Goal: Transaction & Acquisition: Obtain resource

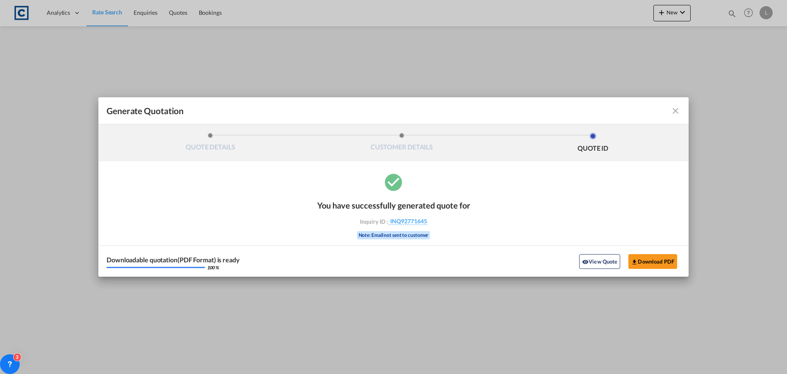
click at [676, 108] on md-icon "icon-close fg-AAA8AD cursor m-0" at bounding box center [676, 111] width 10 height 10
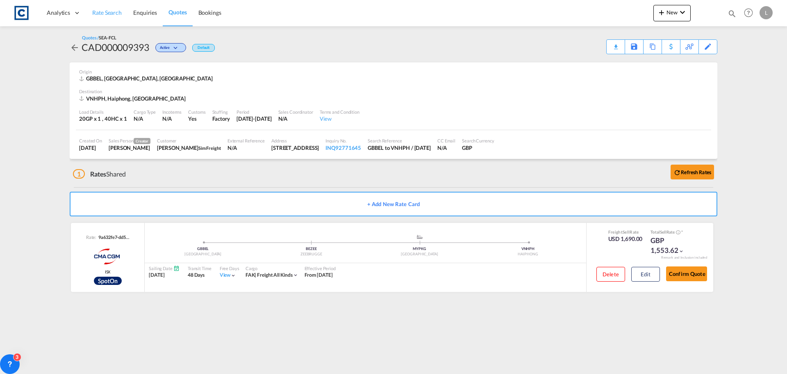
click at [108, 11] on span "Rate Search" at bounding box center [107, 12] width 30 height 7
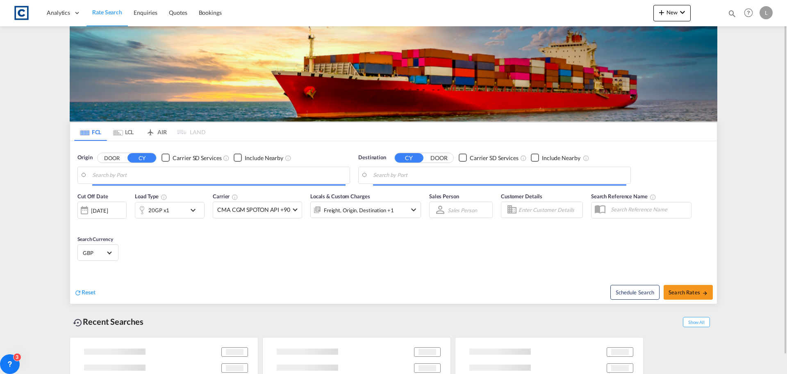
type input "Belfast, GBBEL"
type input "Haiphong, VNHPH"
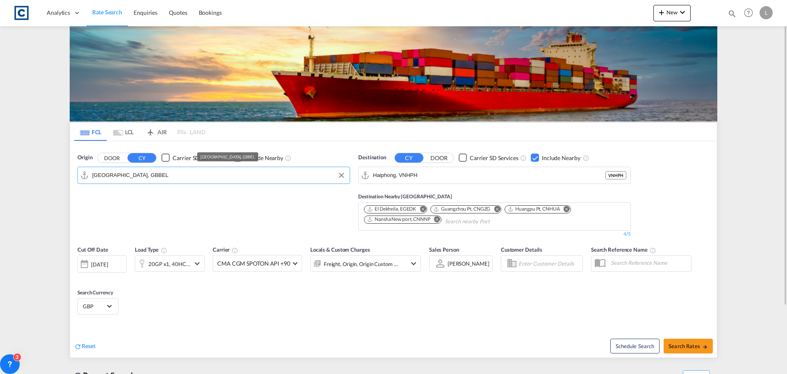
click at [141, 173] on input "Belfast, GBBEL" at bounding box center [218, 175] width 253 height 12
click at [105, 156] on button "DOOR" at bounding box center [112, 157] width 29 height 9
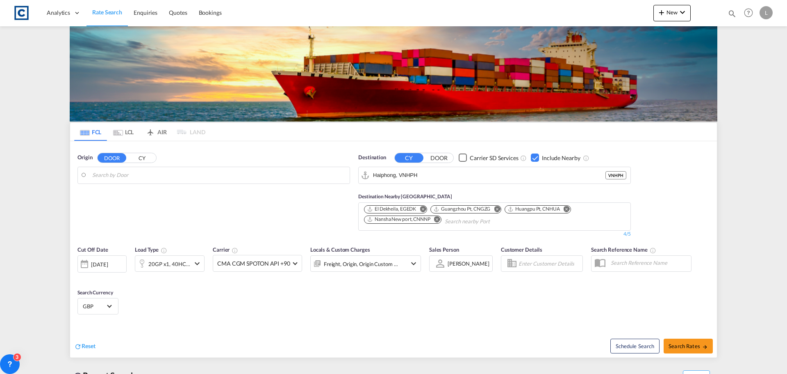
click at [112, 173] on body "Analytics Dashboard Rate Search Enquiries Quotes Bookings" at bounding box center [393, 187] width 787 height 374
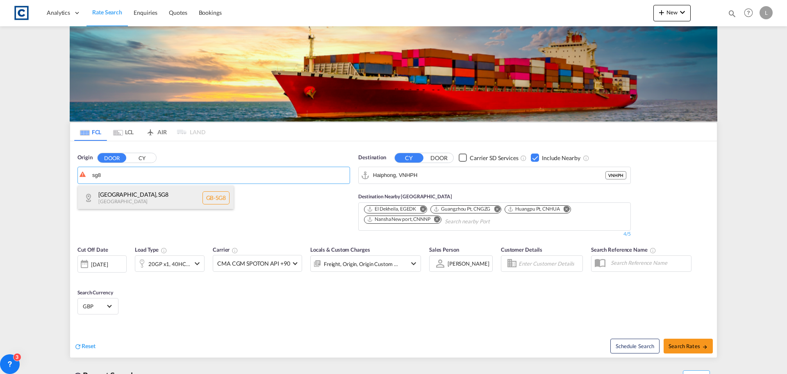
click at [109, 194] on div "South Cambridgeshire , SG8 United Kingdom GB-SG8" at bounding box center [156, 197] width 156 height 25
type input "GB-SG8, [GEOGRAPHIC_DATA]"
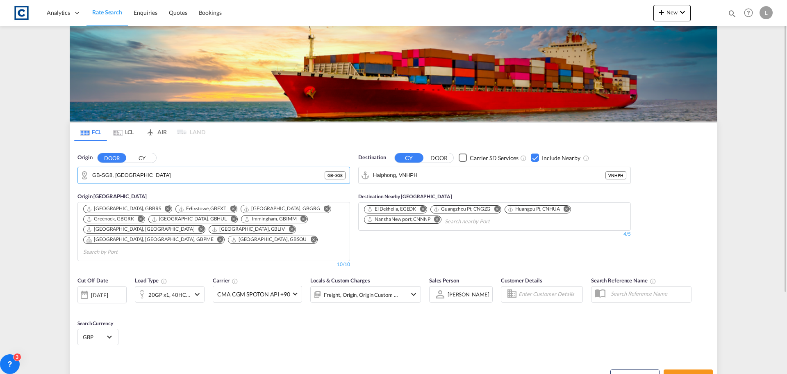
click at [532, 157] on div "Checkbox No Ink" at bounding box center [535, 157] width 8 height 8
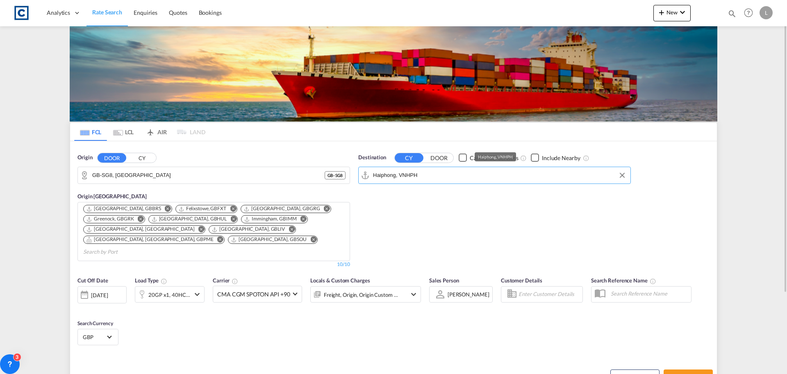
click at [445, 170] on input "Haiphong, VNHPH" at bounding box center [499, 175] width 253 height 12
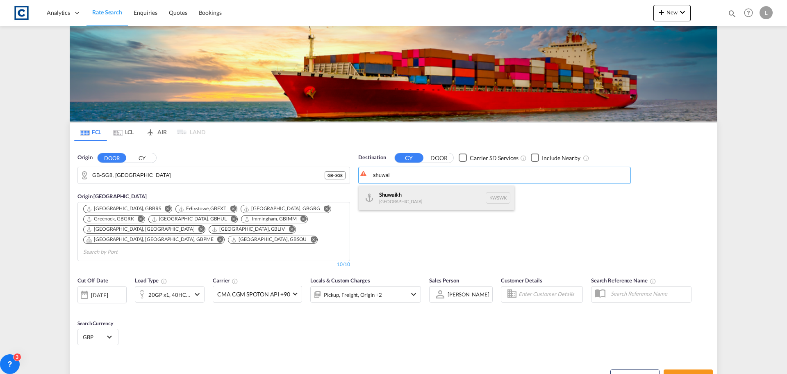
click at [422, 194] on div "Shuwai kh Kuwait KWSWK" at bounding box center [437, 197] width 156 height 25
type input "Shuwaikh, KWSWK"
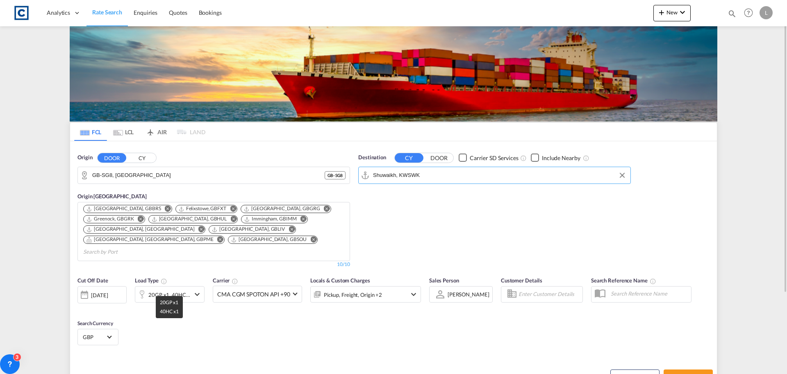
click at [184, 289] on div "20GP x1, 40HC x1" at bounding box center [169, 294] width 42 height 11
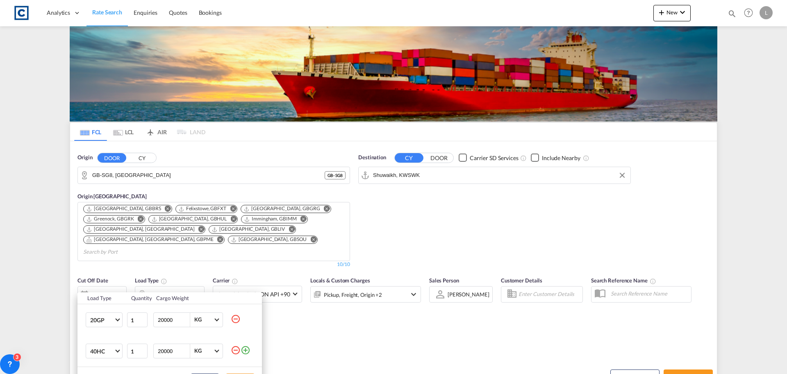
click at [237, 350] on md-icon "icon-minus-circle-outline" at bounding box center [236, 350] width 10 height 10
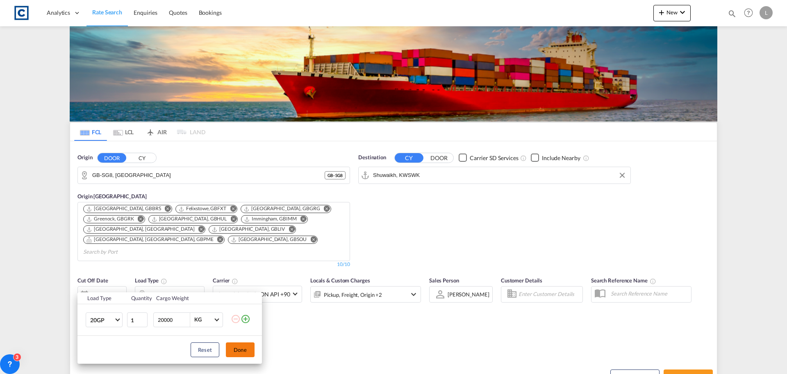
click at [238, 347] on button "Done" at bounding box center [240, 349] width 29 height 15
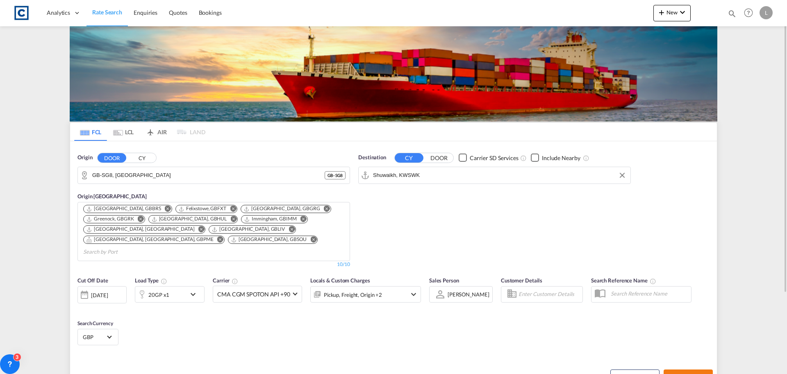
click at [676, 373] on span "Search Rates" at bounding box center [688, 376] width 39 height 7
type input "SG8 to KWSWK / [DATE]"
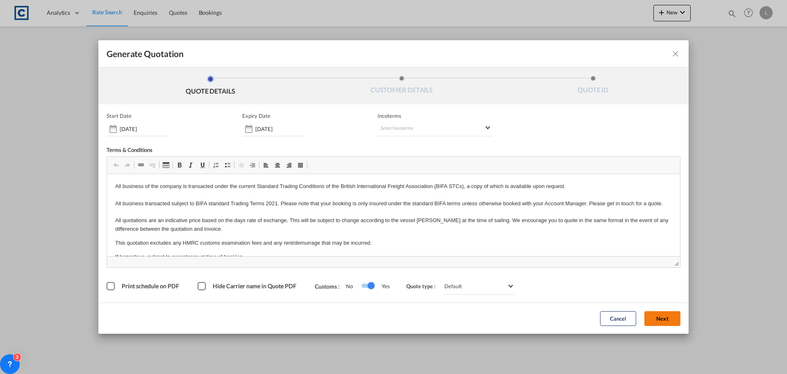
click at [652, 315] on button "Next" at bounding box center [663, 318] width 36 height 15
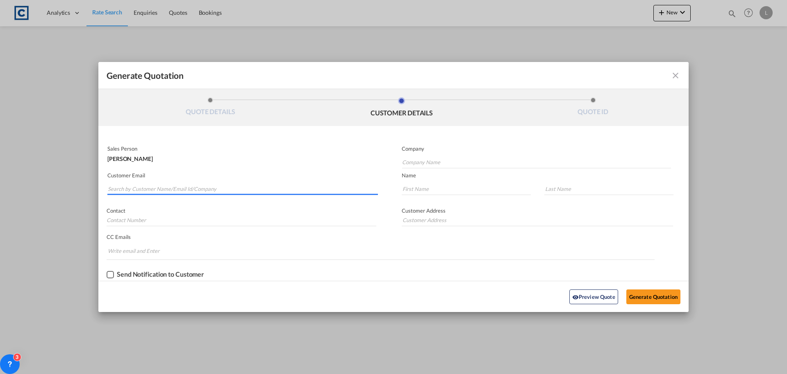
click at [128, 184] on input "Search by Customer Name/Email Id/Company" at bounding box center [243, 188] width 270 height 12
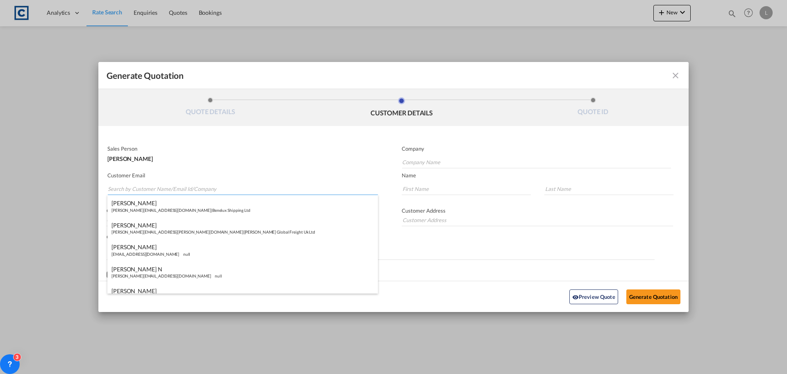
paste input "Harry Tindall <harry.tindall@exim-group.co.uk>"
click at [142, 189] on input "Harry Tindall <harry.tindall@exim-group.co.uk>" at bounding box center [243, 188] width 270 height 12
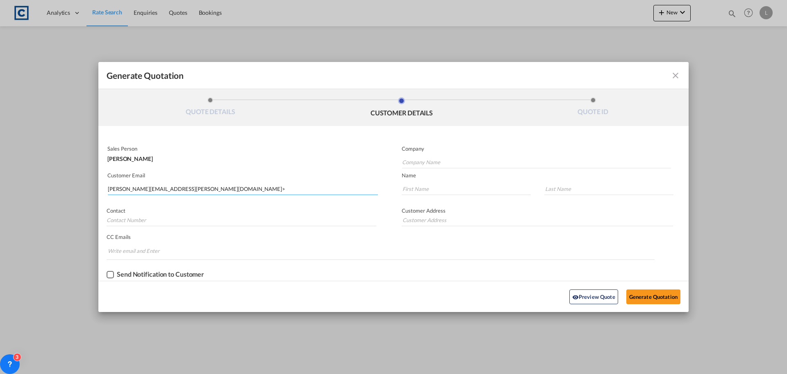
click at [194, 190] on input "harry.tindall@exim-group.co.uk>" at bounding box center [243, 188] width 270 height 12
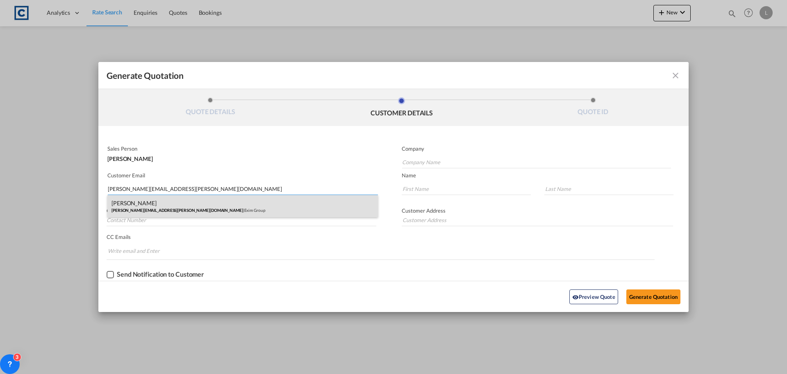
type input "[PERSON_NAME][EMAIL_ADDRESS][PERSON_NAME][DOMAIN_NAME]"
click at [135, 204] on div "Harry Tindall harry.tindall@exim-group.co.uk | Exim Group" at bounding box center [242, 206] width 271 height 22
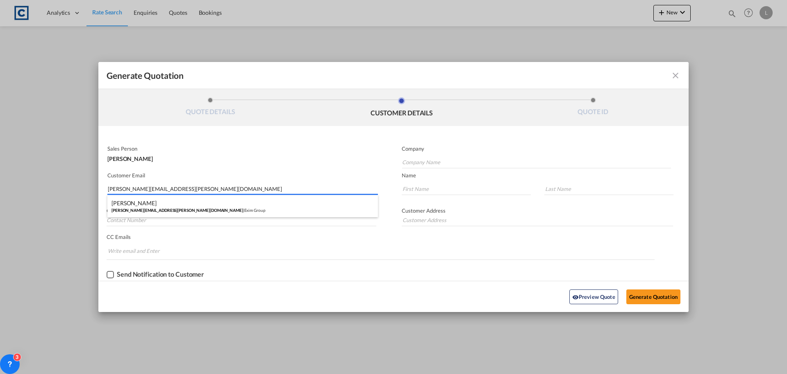
type input "Exim Group"
type input "[PERSON_NAME]"
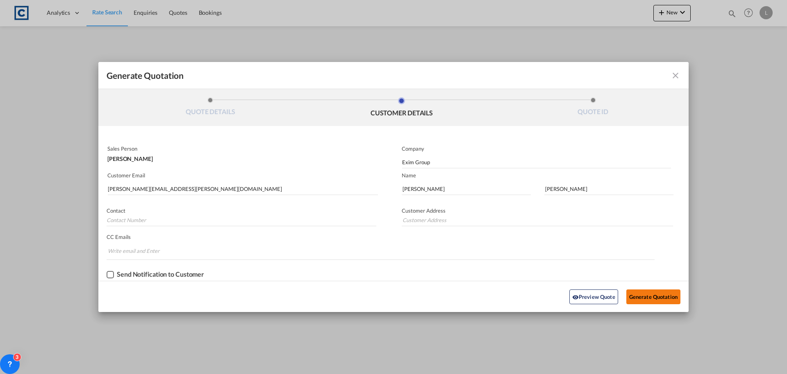
click at [645, 296] on button "Generate Quotation" at bounding box center [654, 296] width 54 height 15
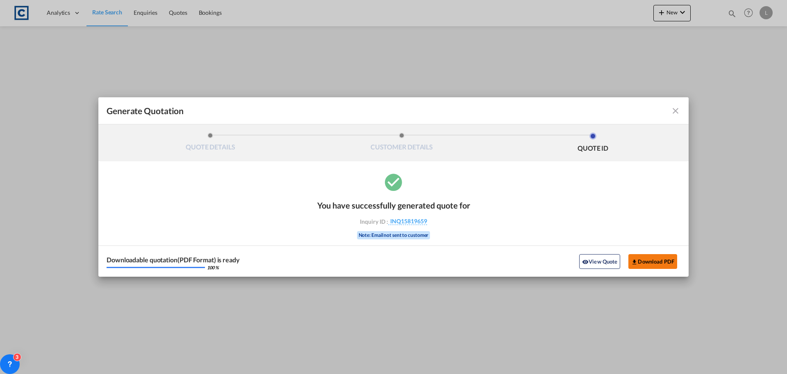
click at [658, 262] on button "Download PDF" at bounding box center [653, 261] width 49 height 15
click at [678, 111] on md-icon "icon-close fg-AAA8AD cursor m-0" at bounding box center [676, 111] width 10 height 10
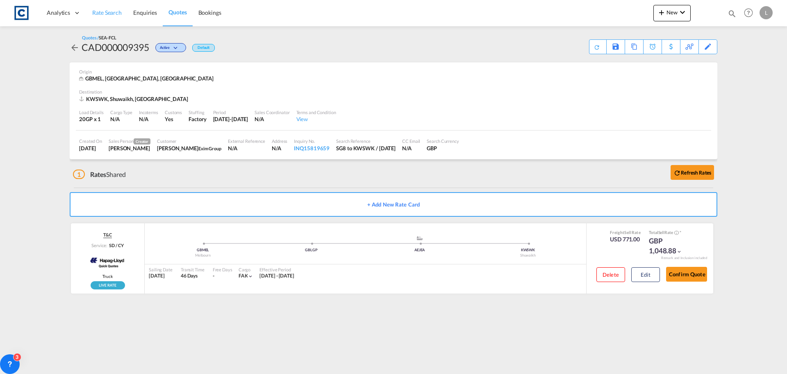
click at [107, 12] on span "Rate Search" at bounding box center [107, 12] width 30 height 7
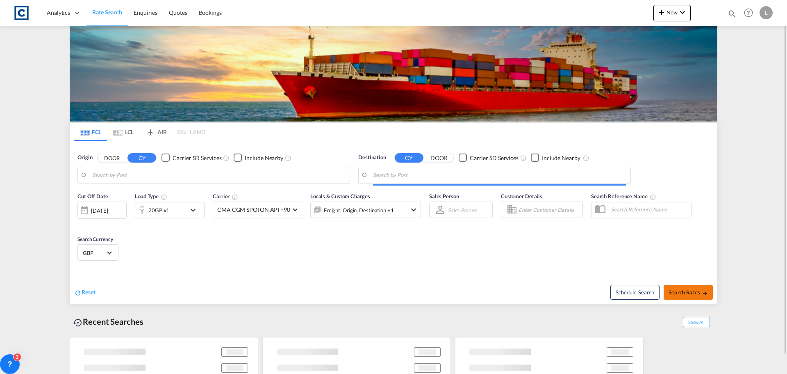
type input "GB-SG8, [GEOGRAPHIC_DATA]"
type input "Shuwaikh, KWSWK"
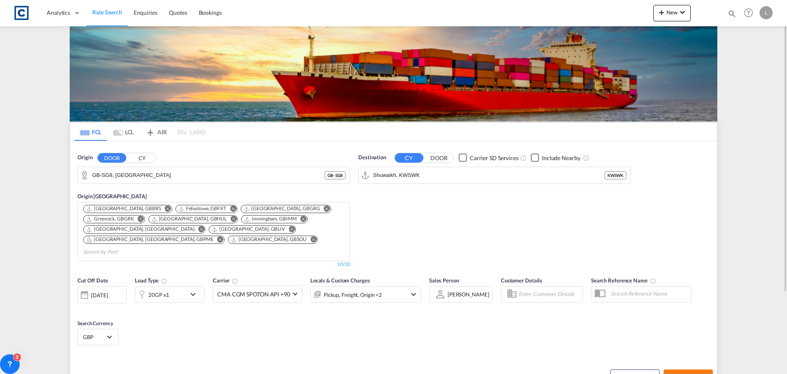
click at [676, 373] on span "Search Rates" at bounding box center [688, 376] width 39 height 7
type input "SG8 to KWSWK / [DATE]"
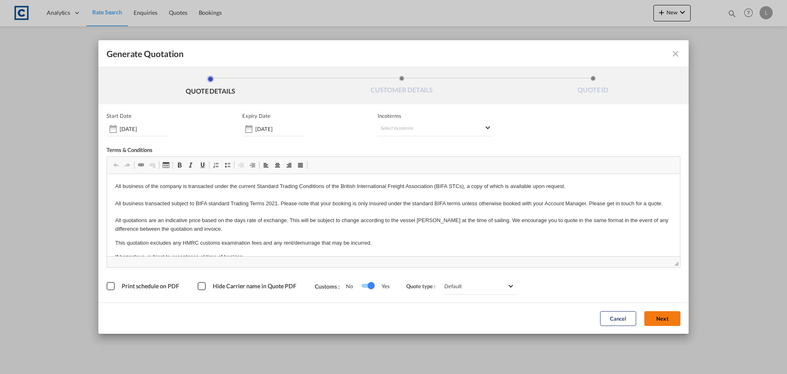
click at [661, 315] on button "Next" at bounding box center [663, 318] width 36 height 15
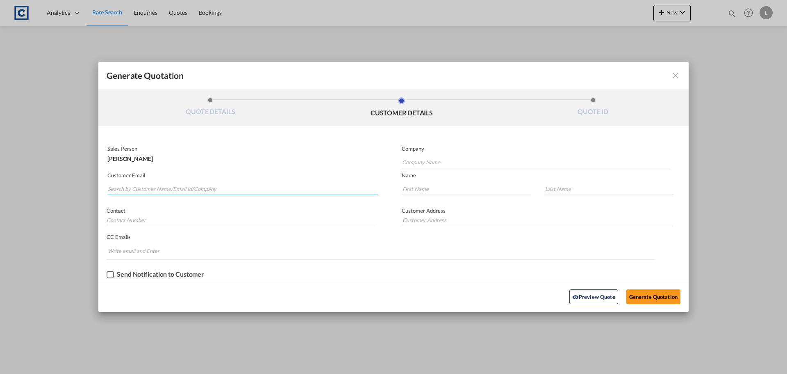
click at [128, 185] on input "Search by Customer Name/Email Id/Company" at bounding box center [243, 188] width 270 height 12
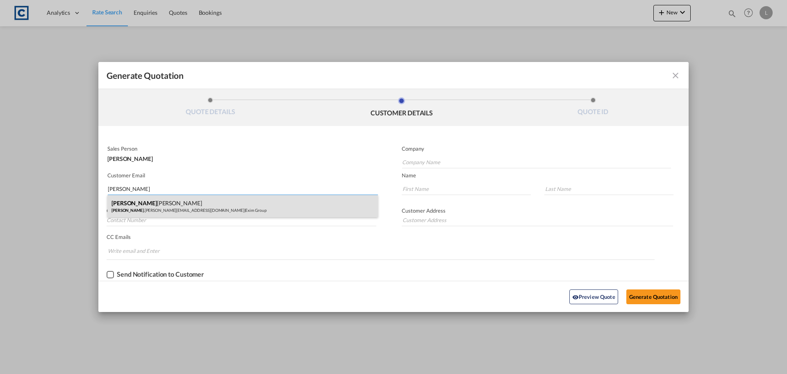
type input "[PERSON_NAME]"
click at [127, 203] on div "[PERSON_NAME] [PERSON_NAME] .[PERSON_NAME][EMAIL_ADDRESS][DOMAIN_NAME] | Exim G…" at bounding box center [242, 206] width 271 height 22
type input "Exim Group"
type input "[PERSON_NAME][EMAIL_ADDRESS][PERSON_NAME][DOMAIN_NAME]"
type input "[PERSON_NAME]"
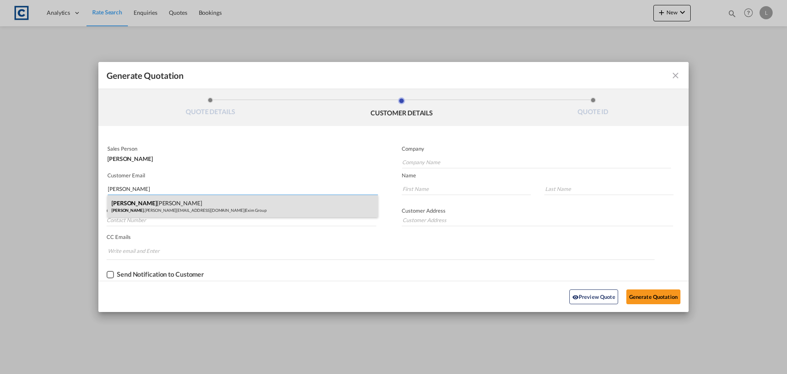
type input "[PERSON_NAME]"
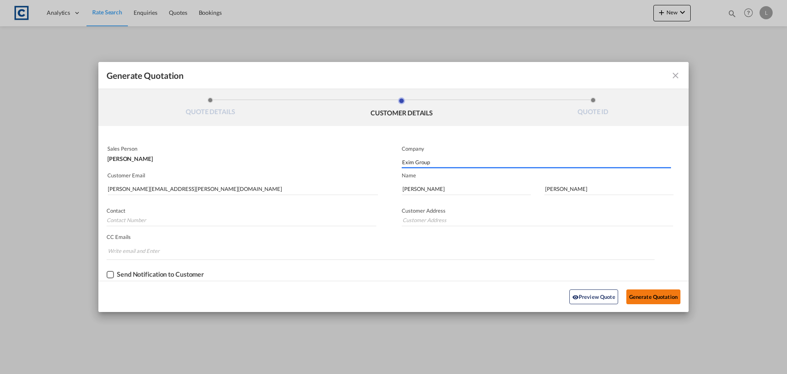
click at [656, 293] on button "Generate Quotation" at bounding box center [654, 296] width 54 height 15
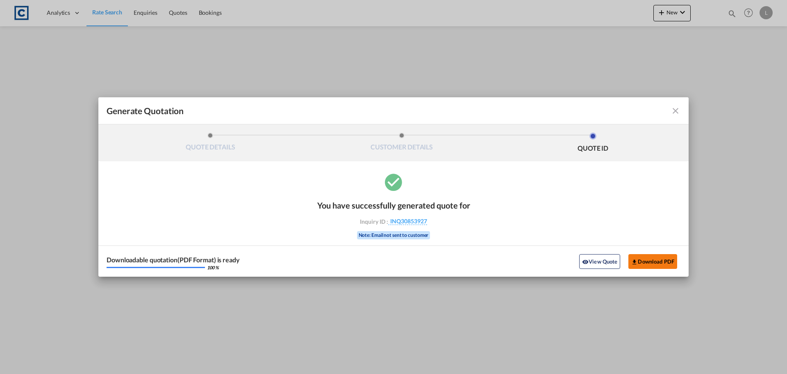
click at [656, 260] on button "Download PDF" at bounding box center [653, 261] width 49 height 15
click at [677, 108] on md-icon "icon-close fg-AAA8AD cursor m-0" at bounding box center [676, 111] width 10 height 10
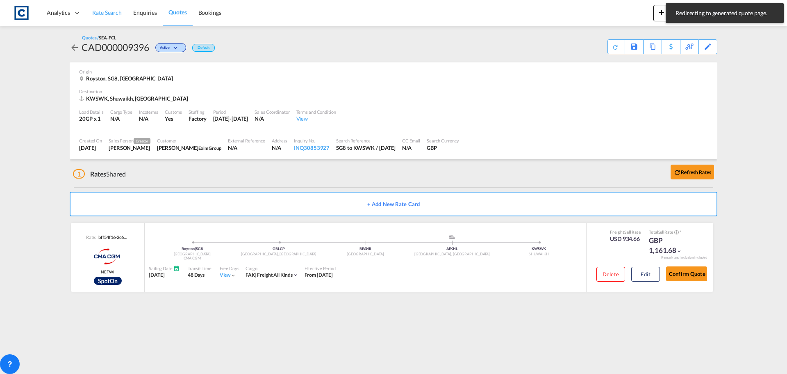
click at [105, 13] on span "Rate Search" at bounding box center [107, 12] width 30 height 7
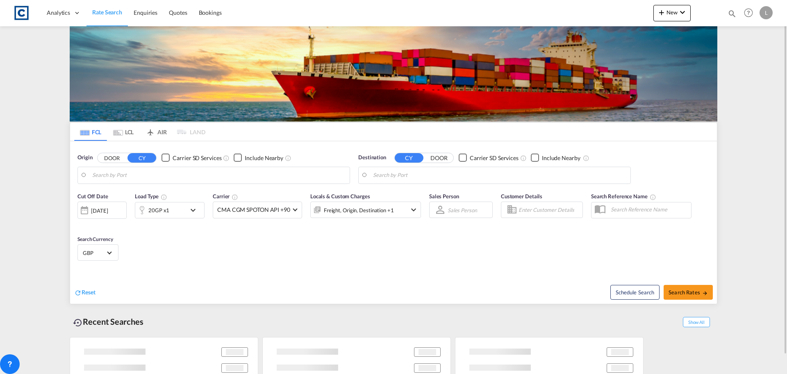
type input "GB-SG8, [GEOGRAPHIC_DATA]"
type input "Shuwaikh, KWSWK"
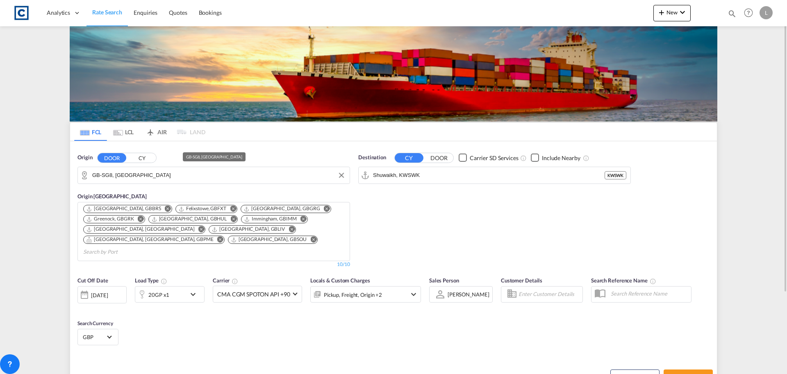
click at [173, 169] on input "GB-SG8, [GEOGRAPHIC_DATA]" at bounding box center [218, 175] width 253 height 12
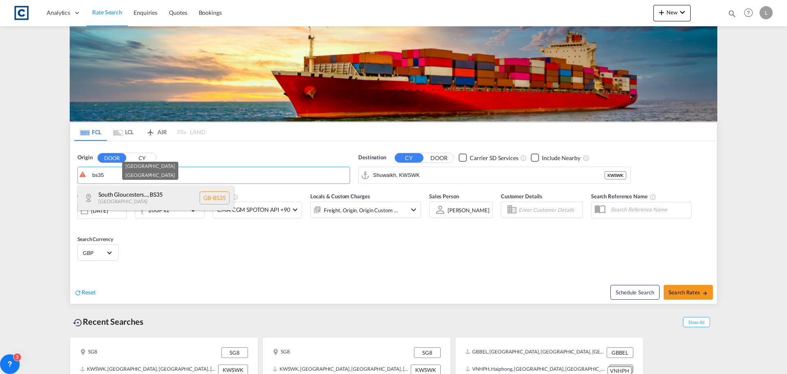
click at [157, 191] on div "South Gloucesters... , BS35 [GEOGRAPHIC_DATA] [GEOGRAPHIC_DATA]-BS35" at bounding box center [156, 197] width 156 height 25
type input "GB-BS35, [GEOGRAPHIC_DATA]"
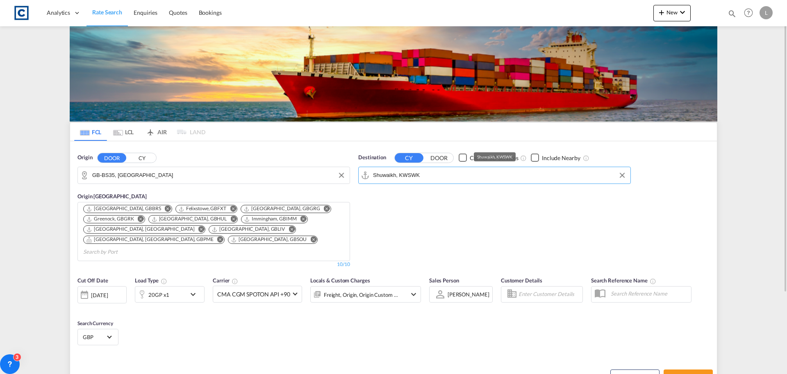
click at [458, 175] on input "Shuwaikh, KWSWK" at bounding box center [499, 175] width 253 height 12
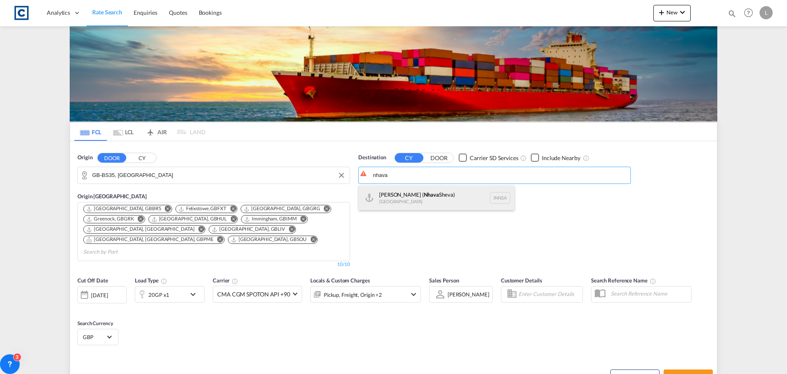
click at [422, 198] on div "[PERSON_NAME] ( [GEOGRAPHIC_DATA]) [GEOGRAPHIC_DATA] [GEOGRAPHIC_DATA]" at bounding box center [437, 197] width 156 height 25
type input "[PERSON_NAME] ([PERSON_NAME]), [GEOGRAPHIC_DATA]"
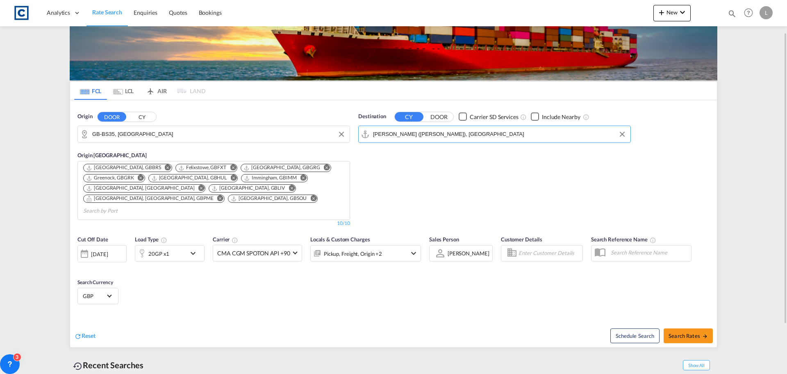
scroll to position [82, 0]
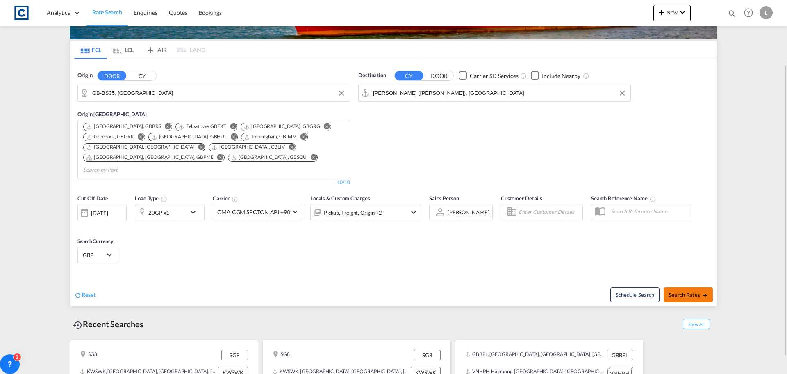
click at [683, 287] on button "Search Rates" at bounding box center [688, 294] width 49 height 15
type input "BS35 to INNSA / [DATE]"
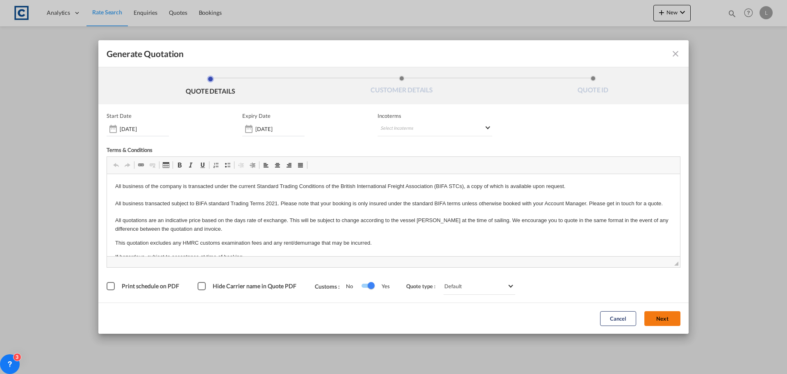
click at [665, 319] on button "Next" at bounding box center [663, 318] width 36 height 15
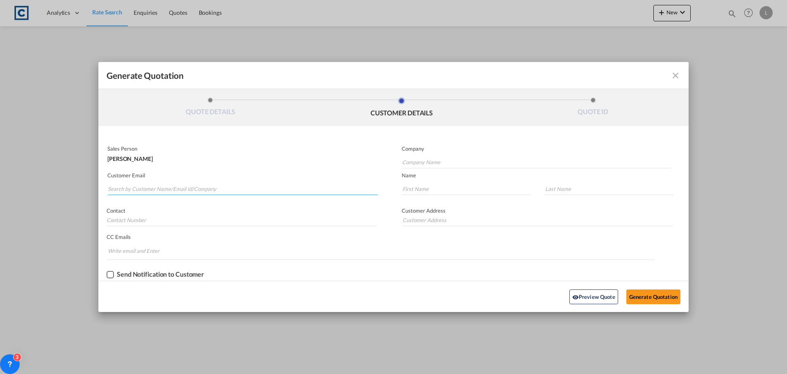
click at [132, 186] on input "Search by Customer Name/Email Id/Company" at bounding box center [243, 188] width 270 height 12
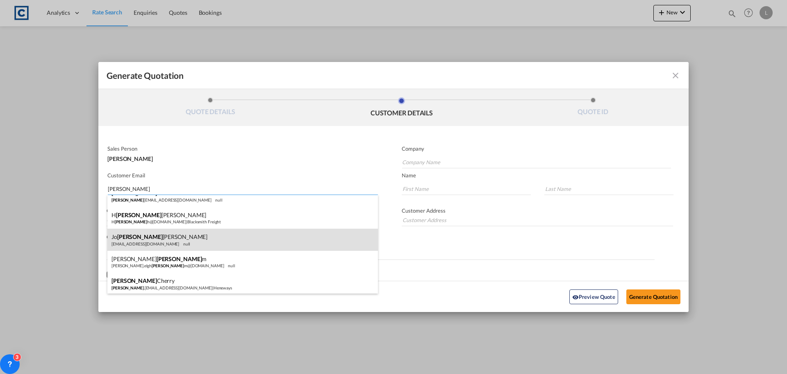
scroll to position [12, 0]
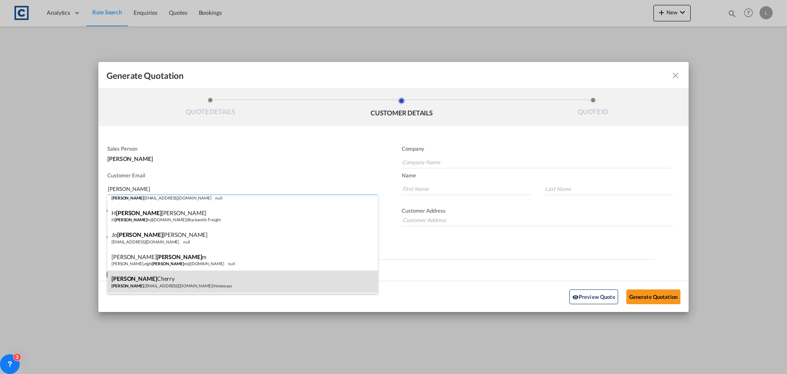
type input "[PERSON_NAME]"
click at [138, 271] on div "[PERSON_NAME] [PERSON_NAME] .[EMAIL_ADDRESS][DOMAIN_NAME] | Heneways" at bounding box center [242, 281] width 271 height 22
type input "Heneways"
type input "[PERSON_NAME][EMAIL_ADDRESS][DOMAIN_NAME]"
type input "[PERSON_NAME]"
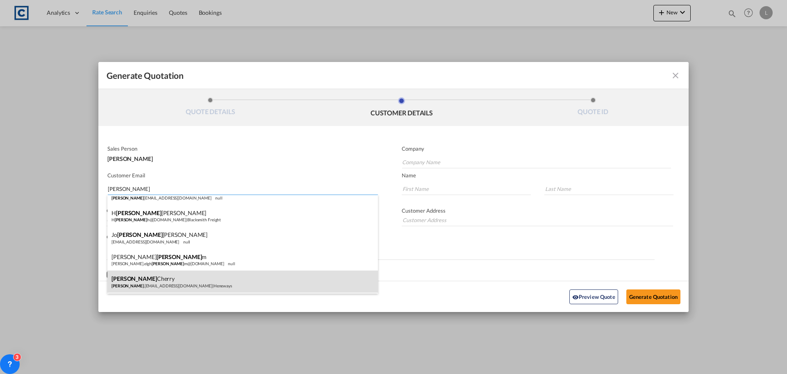
type input "Cherry"
type input "[STREET_ADDRESS]"
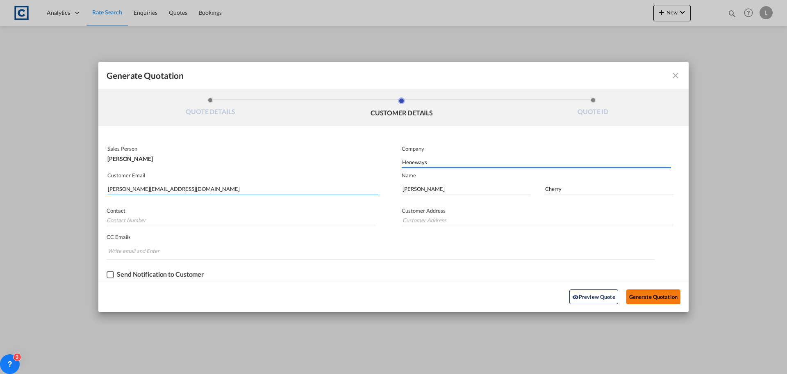
type input "[STREET_ADDRESS]"
click at [641, 291] on button "Generate Quotation" at bounding box center [654, 296] width 54 height 15
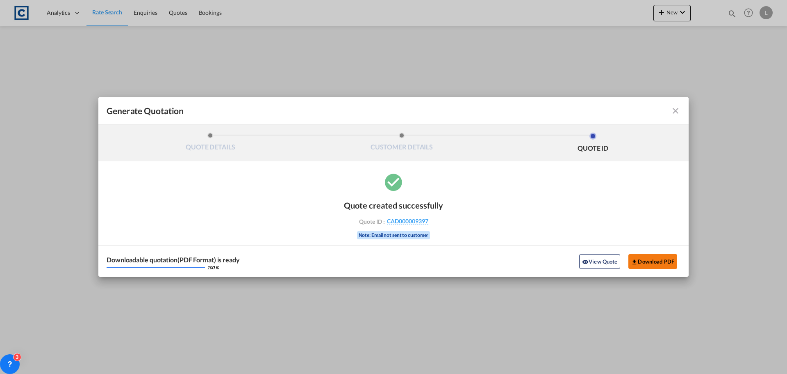
click at [643, 262] on button "Download PDF" at bounding box center [653, 261] width 49 height 15
click at [675, 112] on md-icon "icon-close fg-AAA8AD cursor m-0" at bounding box center [676, 111] width 10 height 10
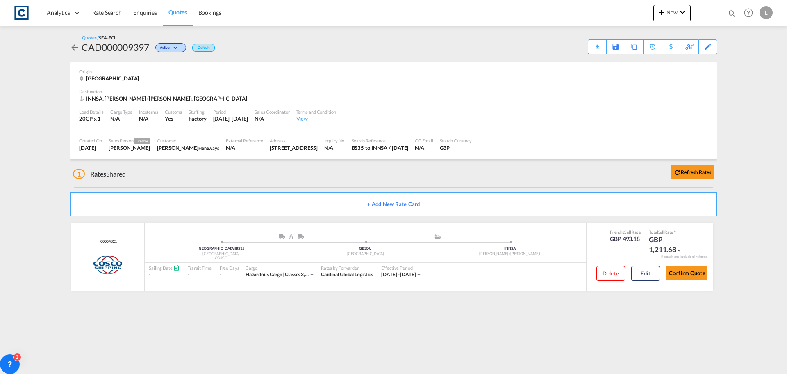
click at [443, 337] on md-content "Analytics Dashboard Rate Search Enquiries Quotes Bookings New Quote Bookings" at bounding box center [393, 187] width 787 height 374
click at [636, 48] on div "Copy Quote" at bounding box center [625, 47] width 28 height 14
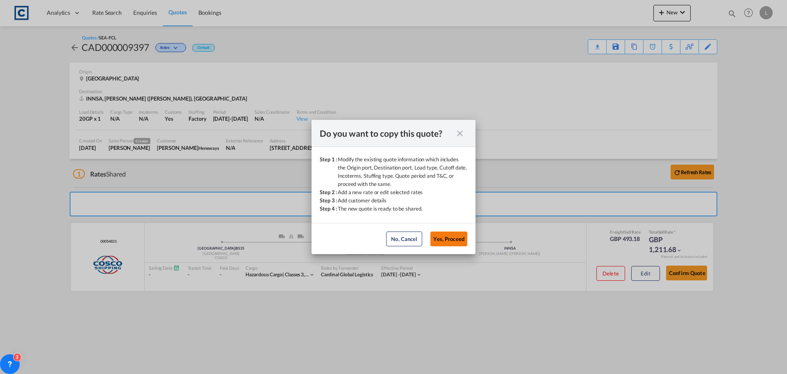
click at [454, 239] on button "Yes, Proceed" at bounding box center [449, 238] width 37 height 15
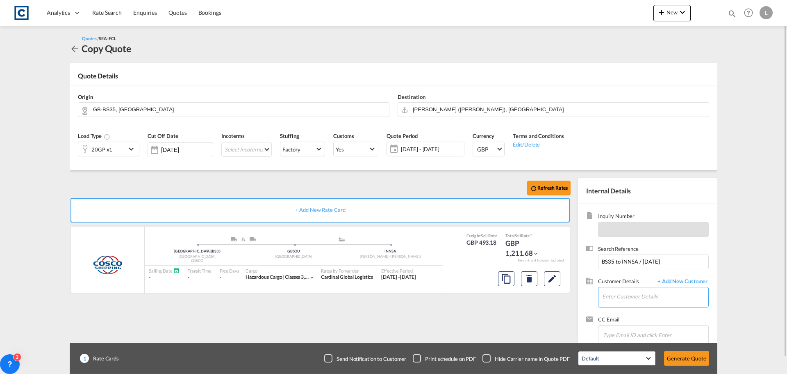
click at [609, 296] on input "Enter Customer Details" at bounding box center [655, 296] width 106 height 18
paste input "[PERSON_NAME] ([GEOGRAPHIC_DATA]) <[PERSON_NAME][EMAIL_ADDRESS][PERSON_NAME][DO…"
drag, startPoint x: 656, startPoint y: 296, endPoint x: 668, endPoint y: 287, distance: 15.2
type input "[PERSON_NAME][EMAIL_ADDRESS][PERSON_NAME][DOMAIN_NAME]>"
click at [700, 297] on button "Clear Input" at bounding box center [703, 293] width 10 height 12
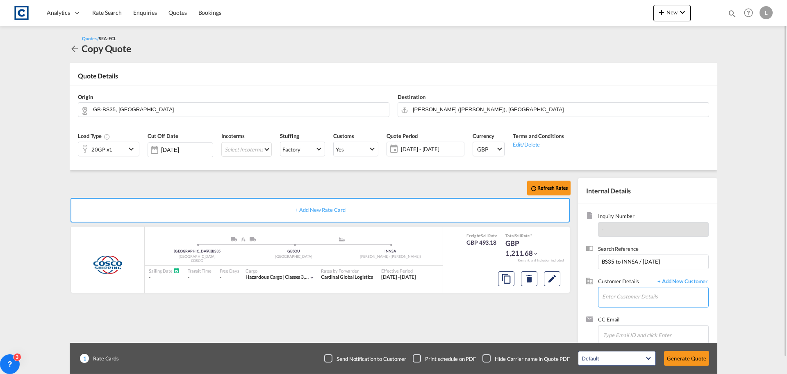
click at [623, 298] on input "Enter Customer Details" at bounding box center [655, 296] width 106 height 18
paste input "[PERSON_NAME] ([GEOGRAPHIC_DATA]) <[PERSON_NAME][EMAIL_ADDRESS][PERSON_NAME][DO…"
click at [614, 297] on input "[PERSON_NAME] ([GEOGRAPHIC_DATA]) <[PERSON_NAME][EMAIL_ADDRESS][PERSON_NAME][DO…" at bounding box center [655, 296] width 106 height 18
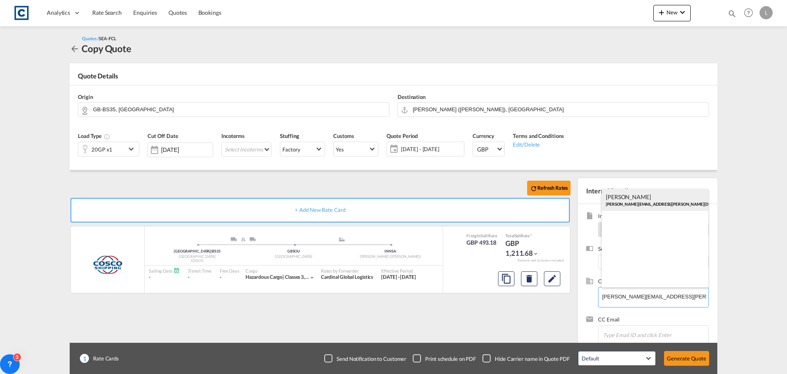
click at [627, 200] on div "[PERSON_NAME] [PERSON_NAME][EMAIL_ADDRESS][PERSON_NAME][DOMAIN_NAME] | [PERSON_…" at bounding box center [655, 200] width 107 height 22
type input "[PERSON_NAME] Logisitcs, [PERSON_NAME], [PERSON_NAME][EMAIL_ADDRESS][PERSON_NAM…"
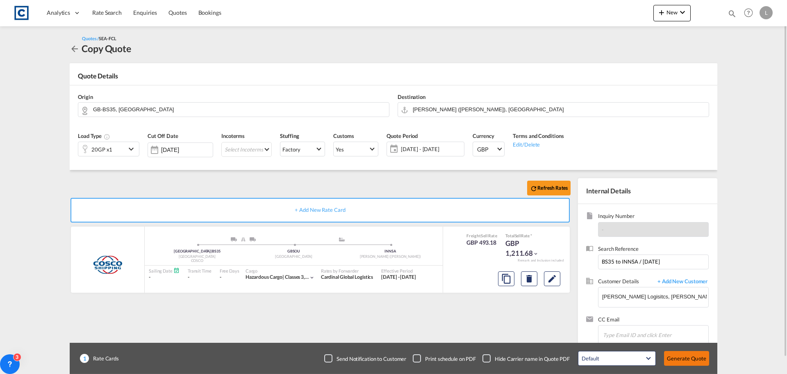
click at [692, 354] on button "Generate Quote" at bounding box center [686, 358] width 45 height 15
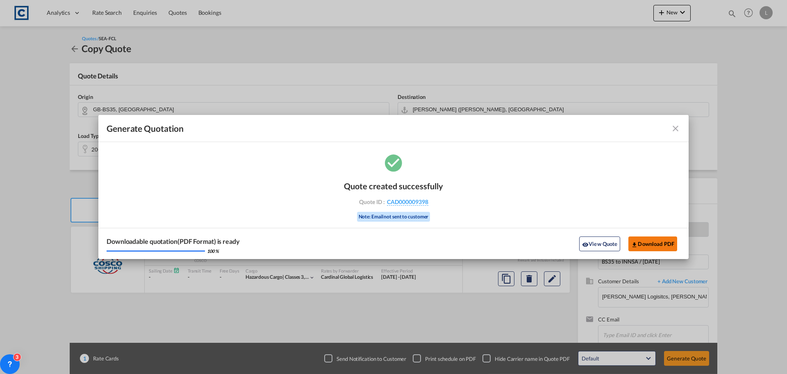
click at [646, 242] on button "Download PDF" at bounding box center [653, 243] width 49 height 15
click at [672, 129] on md-icon "icon-close fg-AAA8AD cursor m-0" at bounding box center [676, 128] width 10 height 10
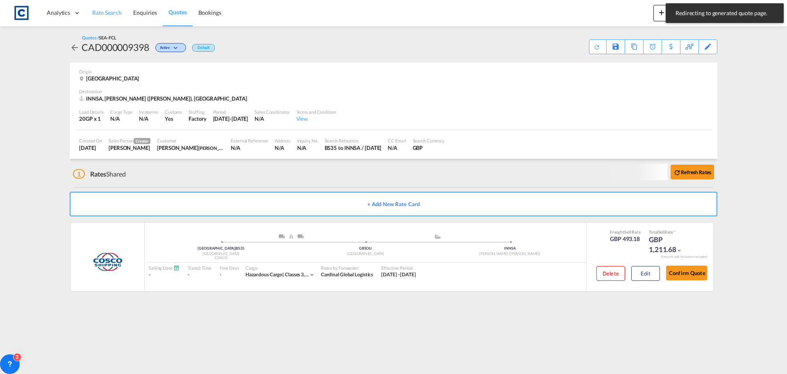
click at [104, 14] on span "Rate Search" at bounding box center [107, 12] width 30 height 7
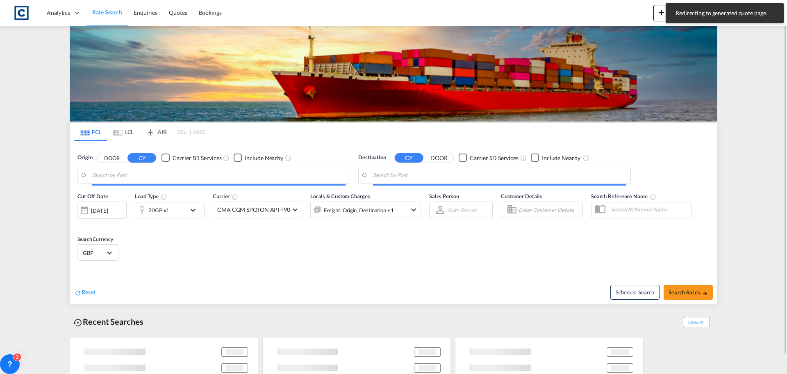
type input "GB-BS35, [GEOGRAPHIC_DATA]"
type input "[PERSON_NAME] ([PERSON_NAME]), [GEOGRAPHIC_DATA]"
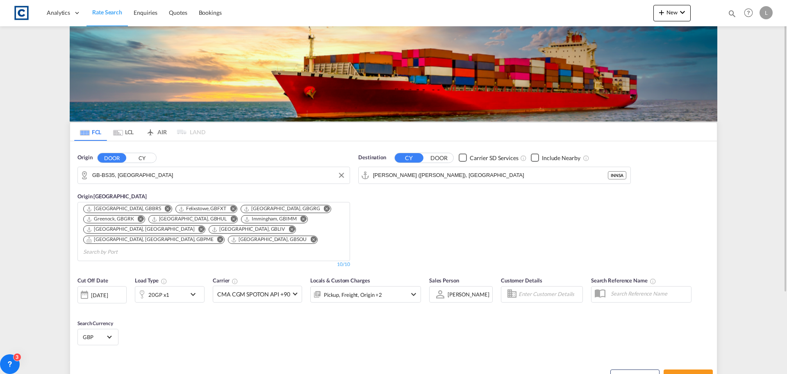
click at [191, 172] on input "GB-BS35, [GEOGRAPHIC_DATA]" at bounding box center [218, 175] width 253 height 12
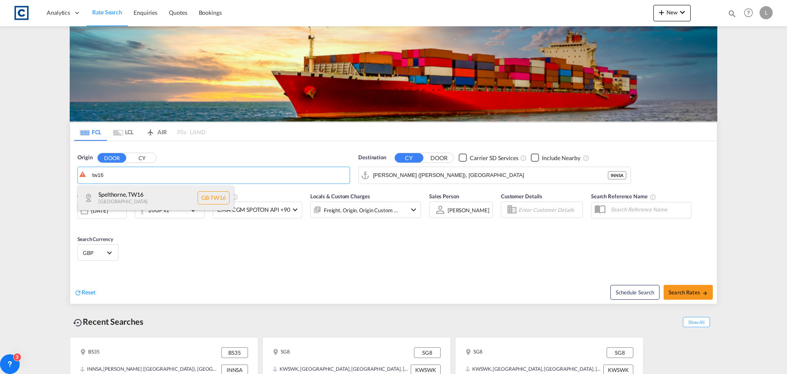
click at [139, 200] on div "Spelthorne , TW16 [GEOGRAPHIC_DATA] [GEOGRAPHIC_DATA]-TW16" at bounding box center [156, 197] width 156 height 25
type input "GB-TW16, Spelthorne"
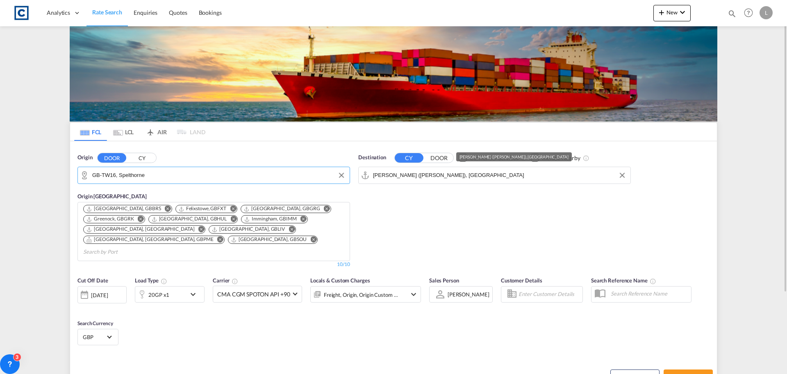
click at [483, 175] on input "[PERSON_NAME] ([PERSON_NAME]), [GEOGRAPHIC_DATA]" at bounding box center [499, 175] width 253 height 12
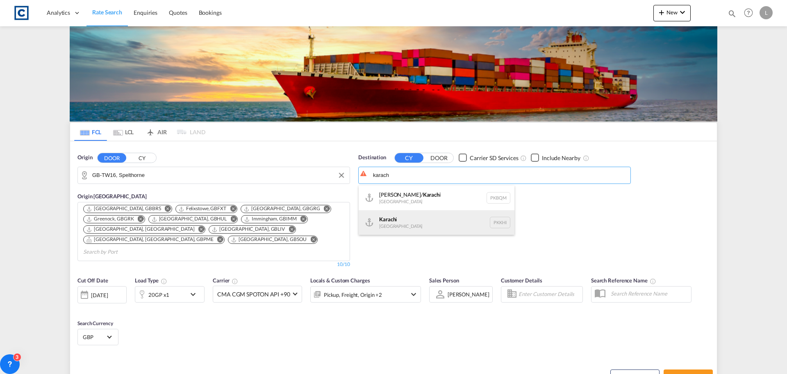
click at [402, 219] on div "Karach i [GEOGRAPHIC_DATA] PKKHI" at bounding box center [437, 222] width 156 height 25
type input "[GEOGRAPHIC_DATA], PKKHI"
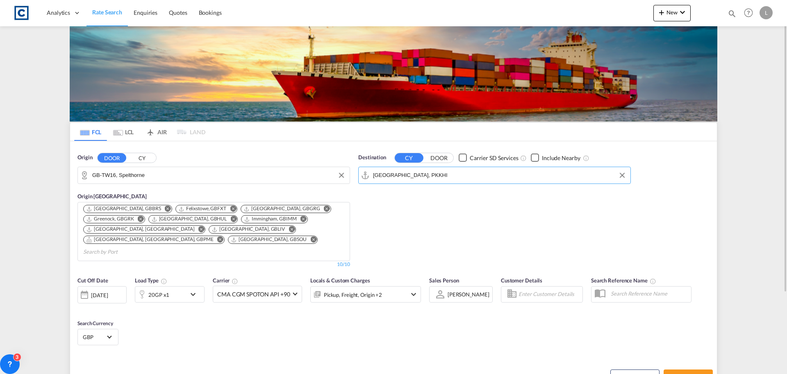
click at [176, 286] on div "20GP x1" at bounding box center [160, 294] width 51 height 16
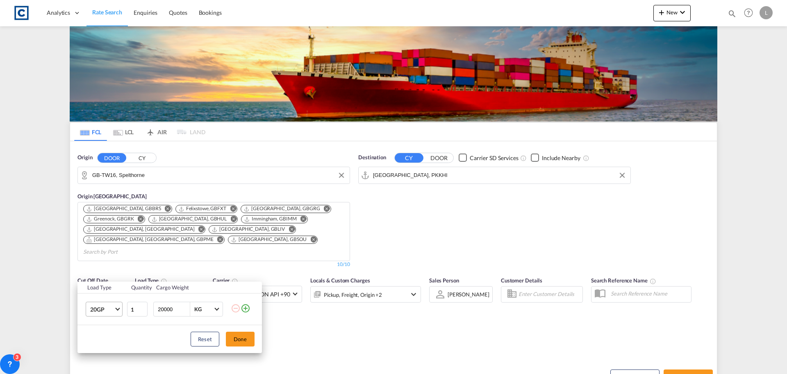
click at [112, 310] on span "20GP" at bounding box center [102, 309] width 24 height 8
click at [107, 312] on md-option "40HC" at bounding box center [112, 314] width 56 height 20
click at [237, 338] on button "Done" at bounding box center [240, 338] width 29 height 15
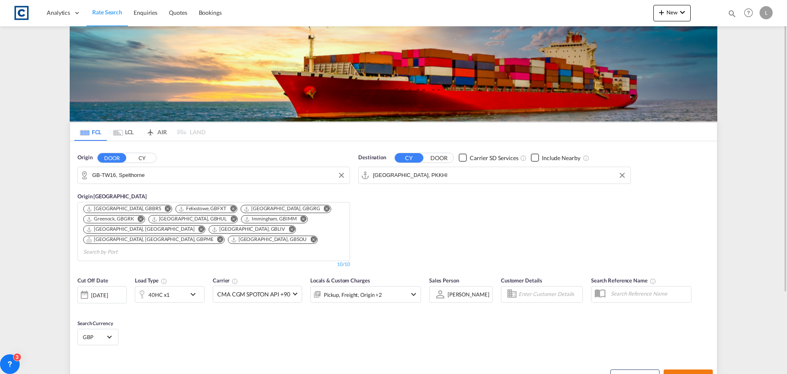
click at [687, 373] on span "Search Rates" at bounding box center [688, 376] width 39 height 7
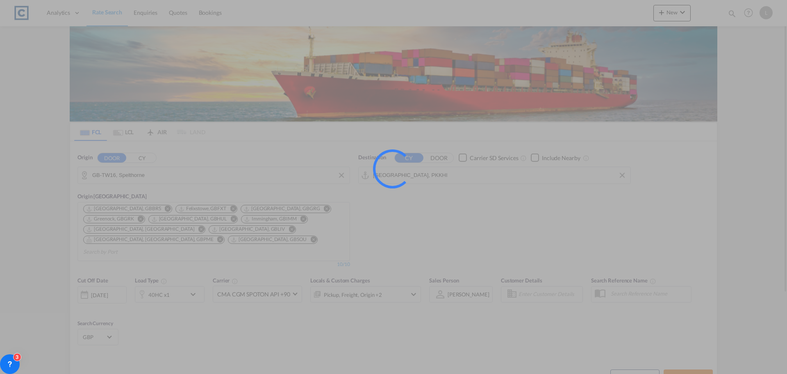
type input "TW16 to PKKHI / [DATE]"
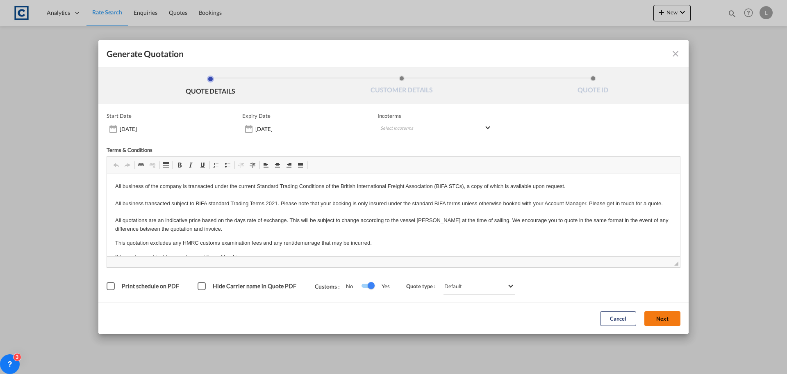
click at [667, 314] on button "Next" at bounding box center [663, 318] width 36 height 15
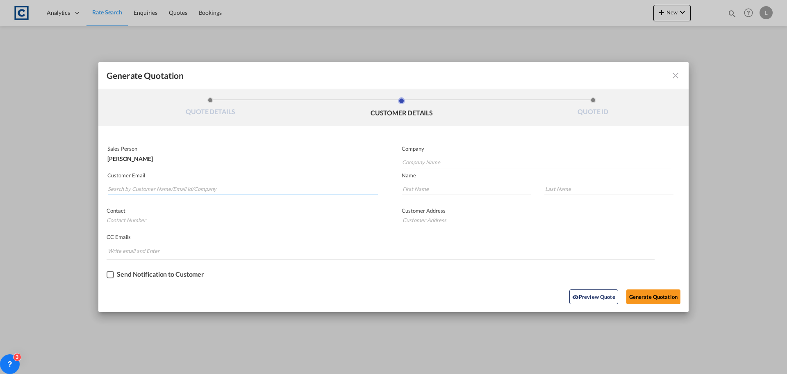
click at [117, 184] on input "Search by Customer Name/Email Id/Company" at bounding box center [243, 188] width 270 height 12
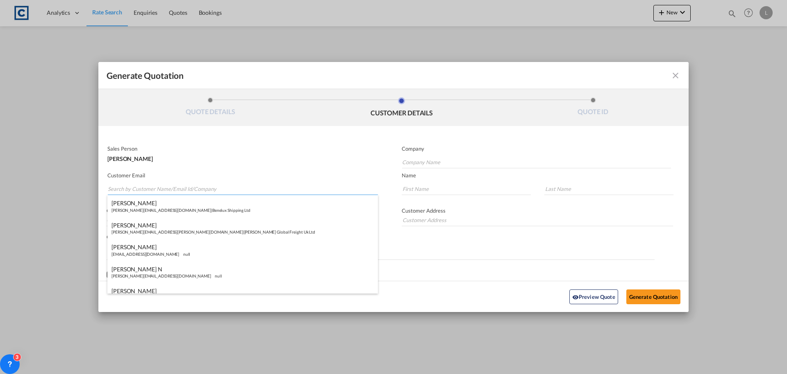
paste input "[PERSON_NAME] <[PERSON_NAME][EMAIL_ADDRESS][DOMAIN_NAME]>"
drag, startPoint x: 140, startPoint y: 189, endPoint x: 140, endPoint y: 177, distance: 12.3
click at [140, 187] on input "[PERSON_NAME] <[PERSON_NAME][EMAIL_ADDRESS][DOMAIN_NAME]>" at bounding box center [243, 188] width 270 height 12
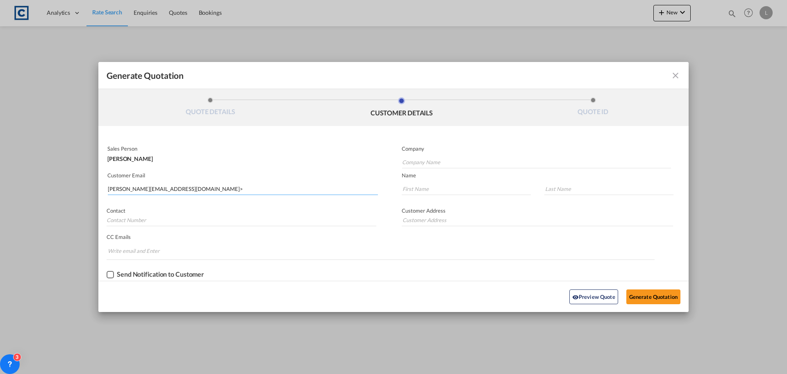
click at [193, 190] on input "[PERSON_NAME][EMAIL_ADDRESS][DOMAIN_NAME]>" at bounding box center [243, 188] width 270 height 12
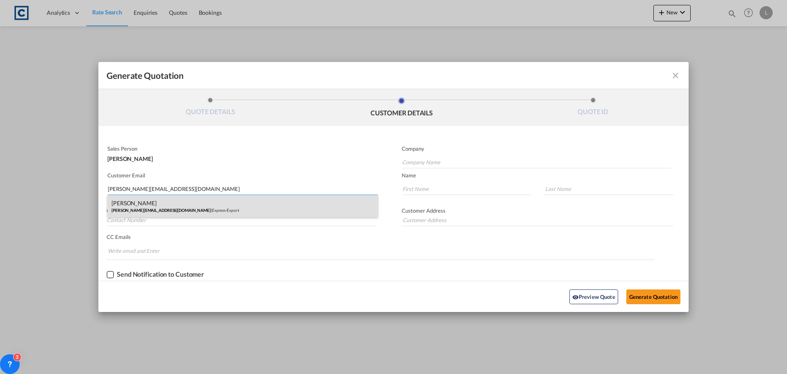
type input "[PERSON_NAME][EMAIL_ADDRESS][DOMAIN_NAME]"
click at [162, 197] on div "[PERSON_NAME] [PERSON_NAME][EMAIL_ADDRESS][DOMAIN_NAME] | Express-Export" at bounding box center [242, 206] width 271 height 22
type input "Express-Export"
type input "[PERSON_NAME]"
type input "O'hara"
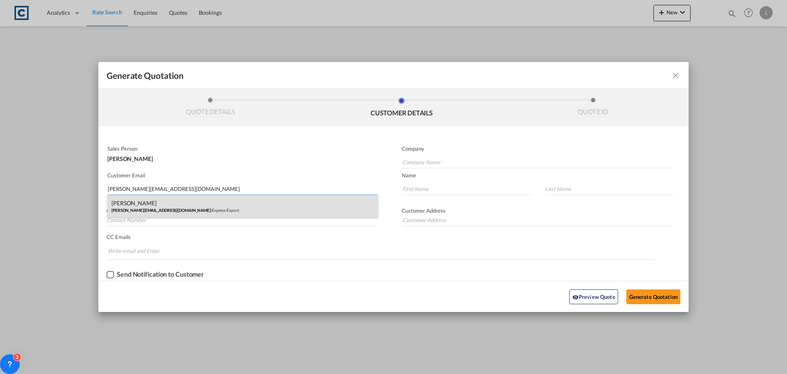
type input "Tel - [PHONE_NUMBER]"
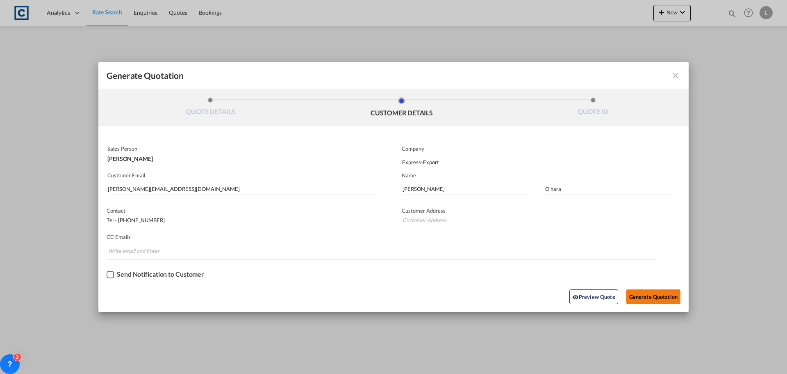
click at [646, 295] on button "Generate Quotation" at bounding box center [654, 296] width 54 height 15
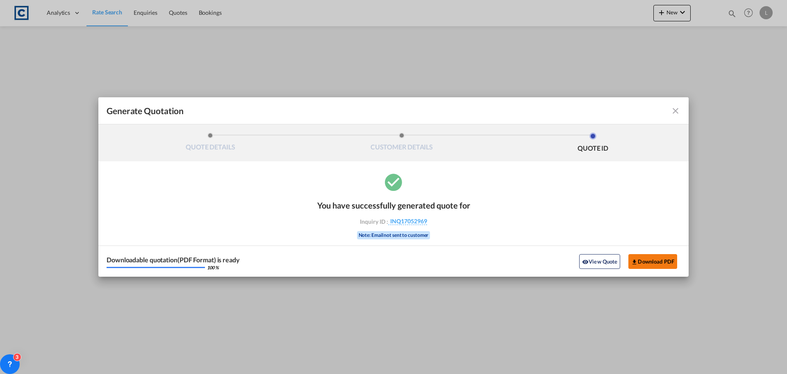
click at [647, 262] on button "Download PDF" at bounding box center [653, 261] width 49 height 15
click at [674, 109] on md-icon "icon-close fg-AAA8AD cursor m-0" at bounding box center [676, 111] width 10 height 10
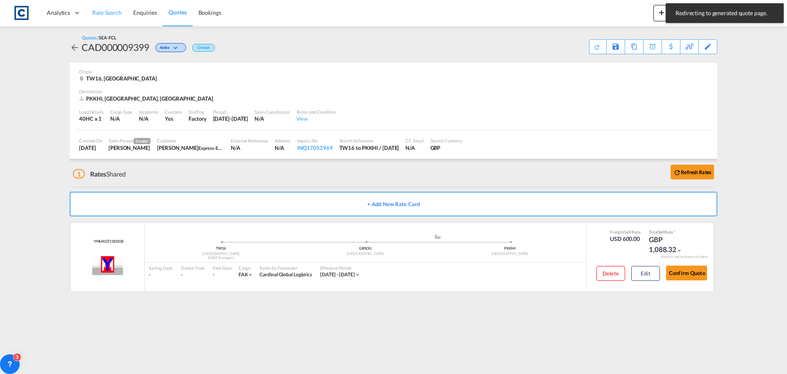
click at [102, 9] on span "Rate Search" at bounding box center [107, 12] width 30 height 7
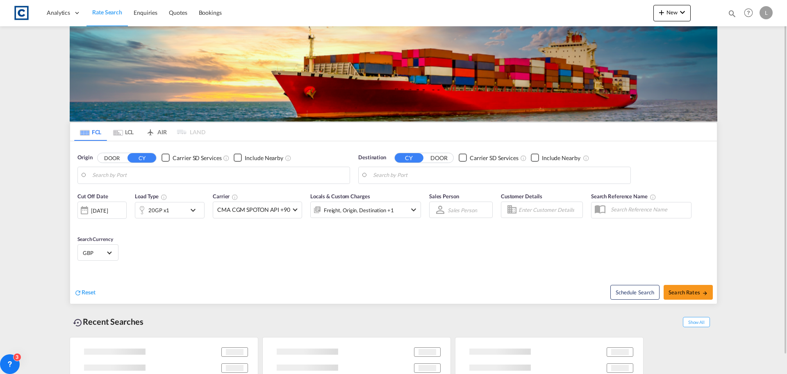
type input "GB-TW16, Spelthorne"
type input "[GEOGRAPHIC_DATA], PKKHI"
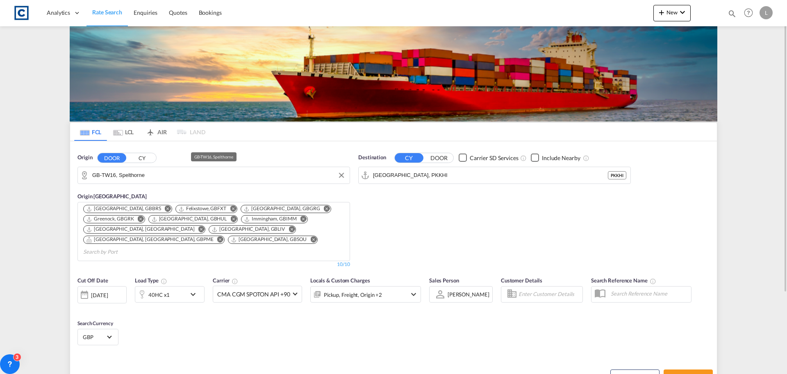
click at [161, 174] on input "GB-TW16, Spelthorne" at bounding box center [218, 175] width 253 height 12
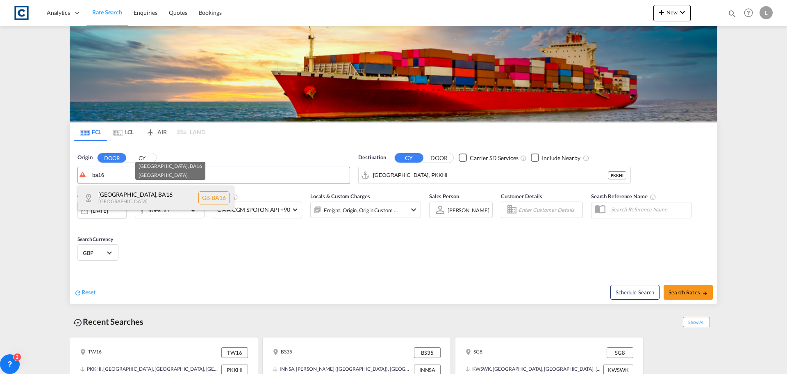
click at [141, 200] on div "[GEOGRAPHIC_DATA] , BA16 [GEOGRAPHIC_DATA] [GEOGRAPHIC_DATA]-BA16" at bounding box center [156, 197] width 156 height 25
type input "GB-BA16, [GEOGRAPHIC_DATA]"
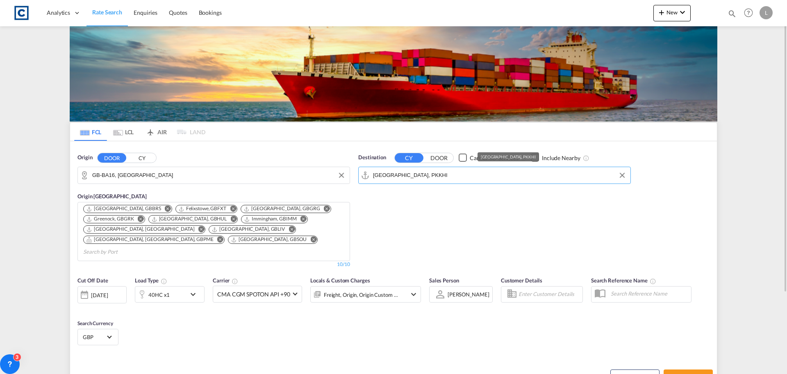
click at [428, 173] on input "[GEOGRAPHIC_DATA], PKKHI" at bounding box center [499, 175] width 253 height 12
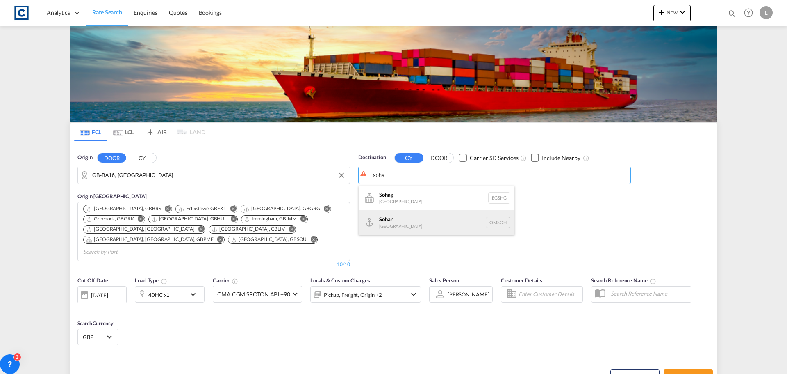
click at [386, 222] on div "Soha r Oman [GEOGRAPHIC_DATA]" at bounding box center [437, 222] width 156 height 25
type input "Sohar, OMSOH"
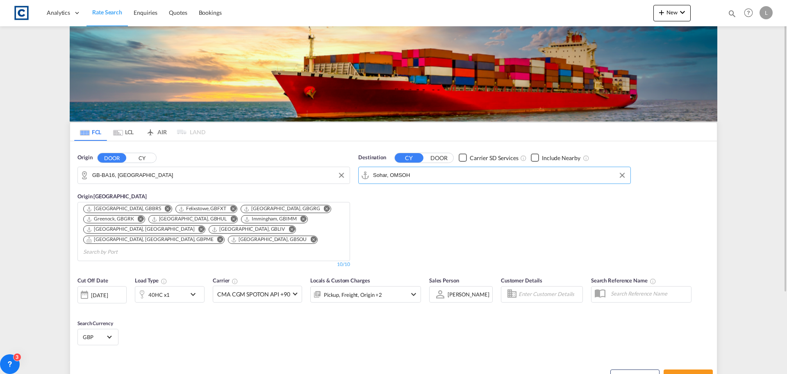
click at [175, 286] on div "40HC x1" at bounding box center [160, 294] width 51 height 16
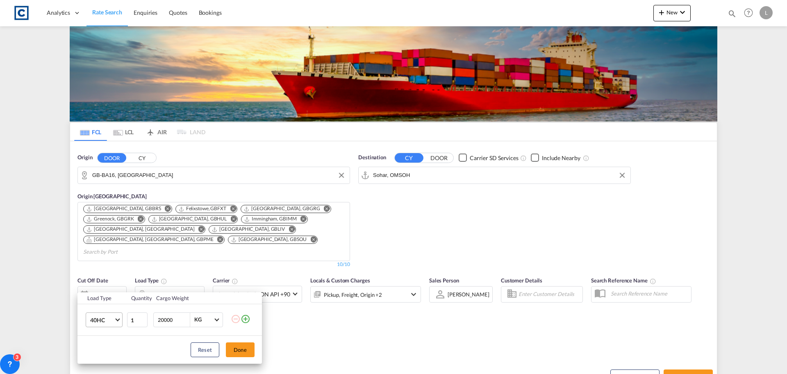
click at [97, 322] on span "40HC" at bounding box center [102, 320] width 24 height 8
click at [99, 276] on div "20GP" at bounding box center [97, 275] width 14 height 8
click at [237, 344] on button "Done" at bounding box center [240, 349] width 29 height 15
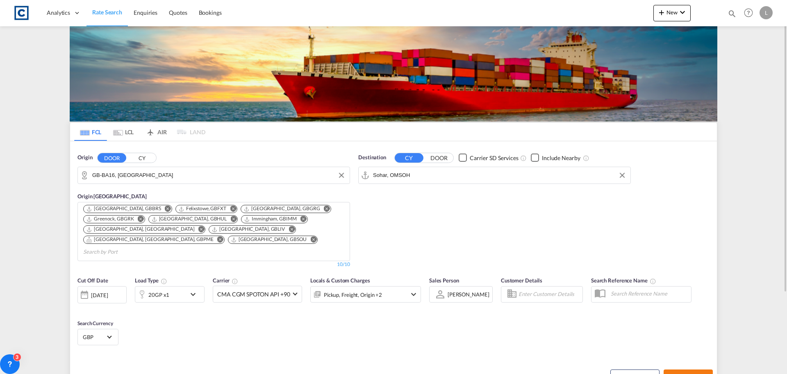
click at [678, 369] on button "Search Rates" at bounding box center [688, 376] width 49 height 15
type input "BA16 to OMSOH / [DATE]"
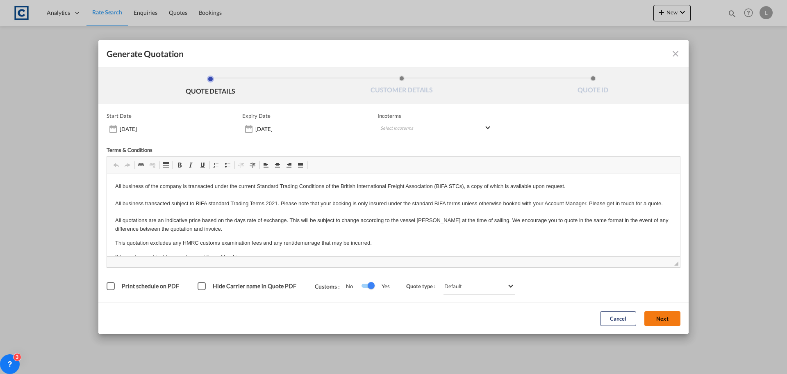
click at [668, 318] on button "Next" at bounding box center [663, 318] width 36 height 15
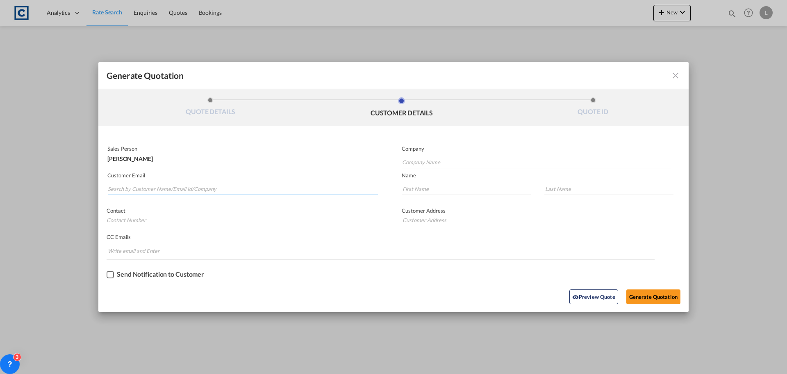
click at [125, 186] on input "Search by Customer Name/Email Id/Company" at bounding box center [243, 188] width 270 height 12
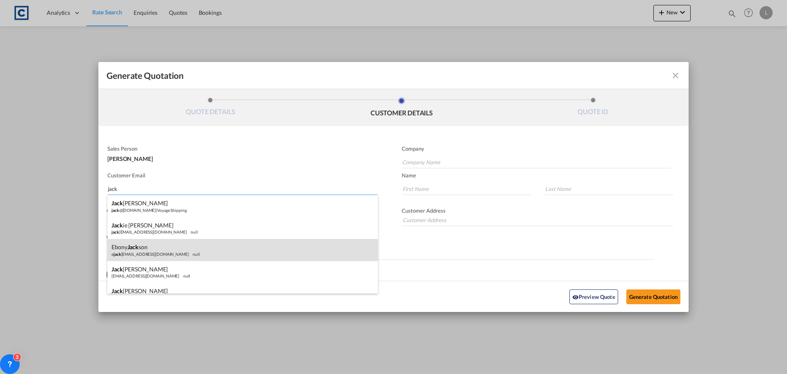
scroll to position [41, 0]
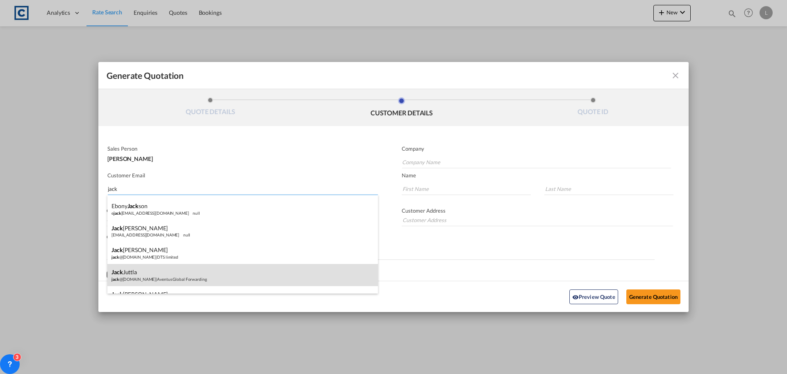
type input "jack"
click at [128, 269] on div "[PERSON_NAME] jack @[DOMAIN_NAME] | Aventus Global Forwarding" at bounding box center [242, 275] width 271 height 22
type input "Aventus Global Forwarding"
type input "[EMAIL_ADDRESS][DOMAIN_NAME]"
type input "Jack"
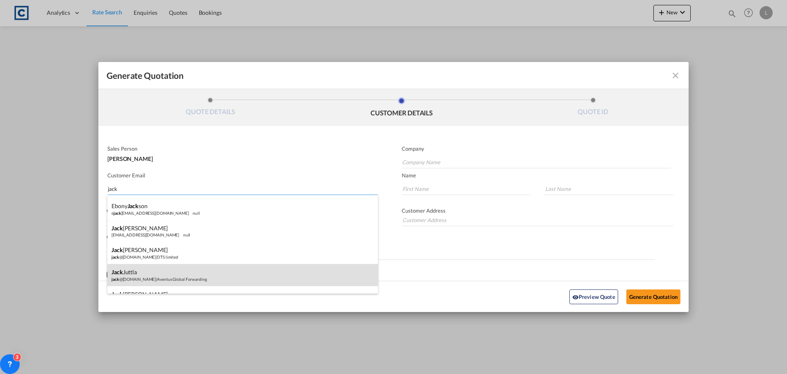
type input "Juttla"
type input "- 01753 684909"
type input "Heathrow Cube |2nd Floor |[STREET_ADDRESS]"
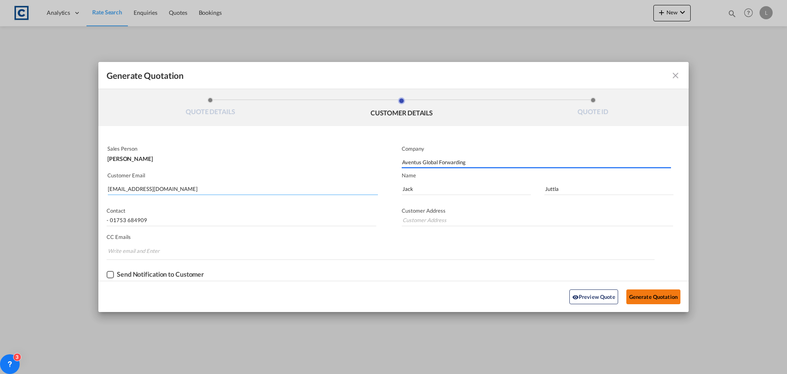
type input "Heathrow Cube |2nd Floor |[STREET_ADDRESS]"
click at [645, 291] on button "Generate Quotation" at bounding box center [654, 296] width 54 height 15
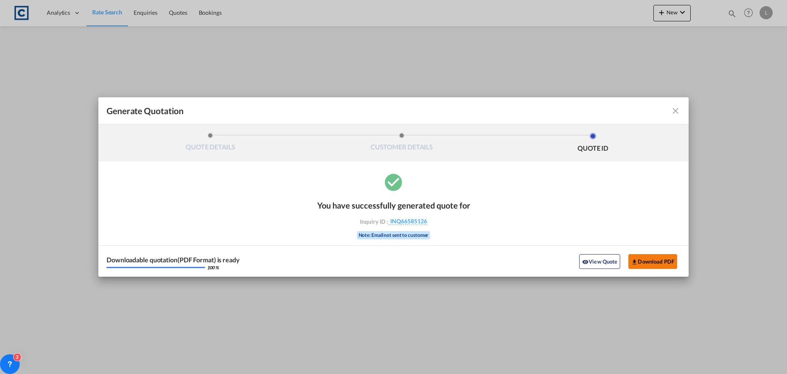
click at [644, 259] on button "Download PDF" at bounding box center [653, 261] width 49 height 15
click at [673, 107] on md-icon "icon-close fg-AAA8AD cursor m-0" at bounding box center [676, 111] width 10 height 10
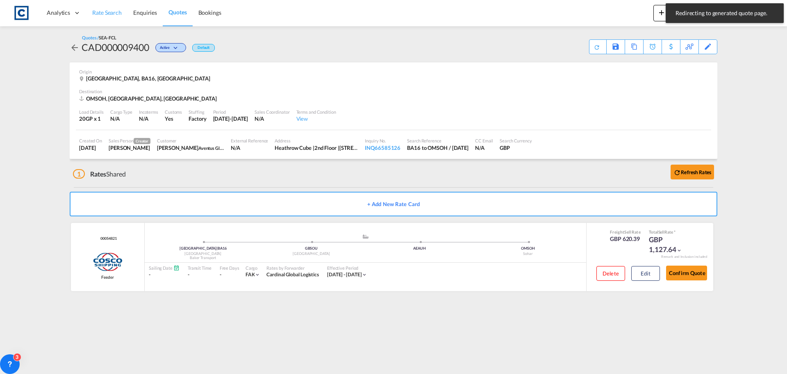
click at [102, 11] on span "Rate Search" at bounding box center [107, 12] width 30 height 7
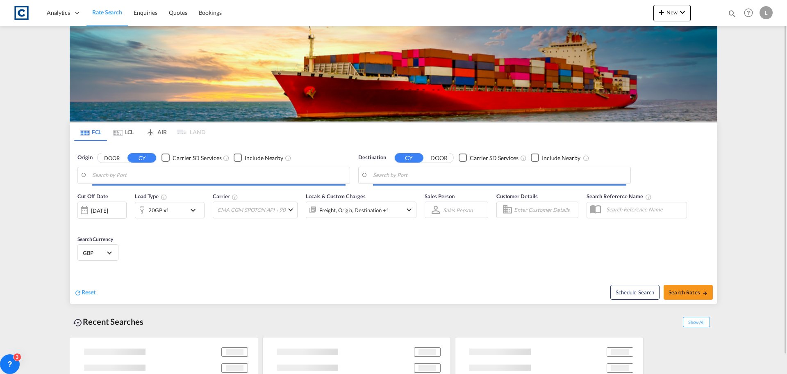
type input "GB-BA16, [GEOGRAPHIC_DATA]"
type input "Sohar, OMSOH"
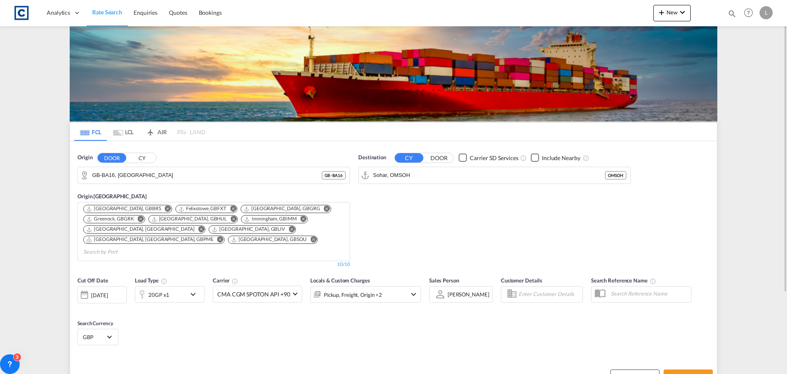
click at [148, 157] on button "CY" at bounding box center [142, 157] width 29 height 9
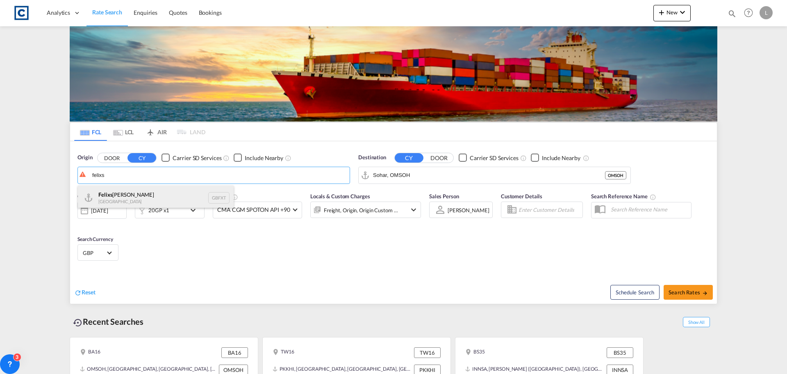
click at [116, 191] on div "Felixs [PERSON_NAME] [GEOGRAPHIC_DATA] GBFXT" at bounding box center [156, 197] width 156 height 25
type input "Felixstowe, GBFXT"
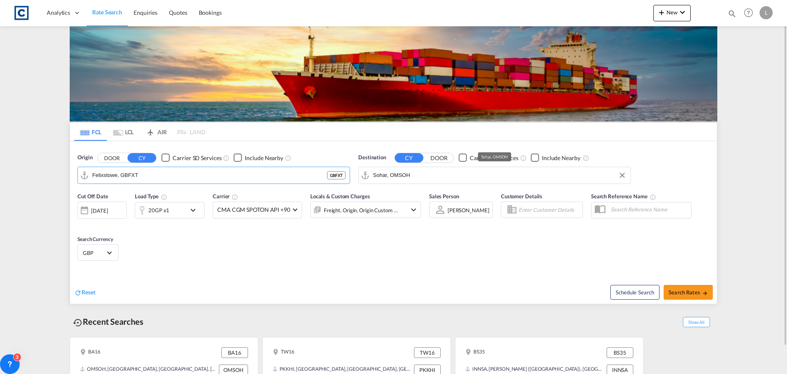
click at [425, 178] on input "Sohar, OMSOH" at bounding box center [499, 175] width 253 height 12
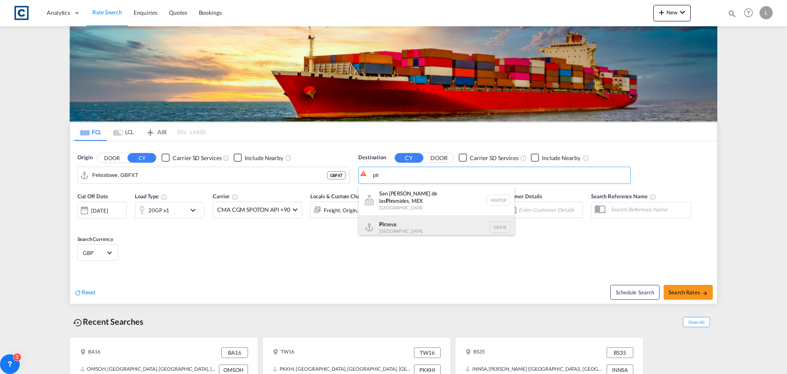
click at [391, 216] on div "Pir aeus [GEOGRAPHIC_DATA] GRPIR" at bounding box center [437, 227] width 156 height 25
type input "Piraeus, GRPIR"
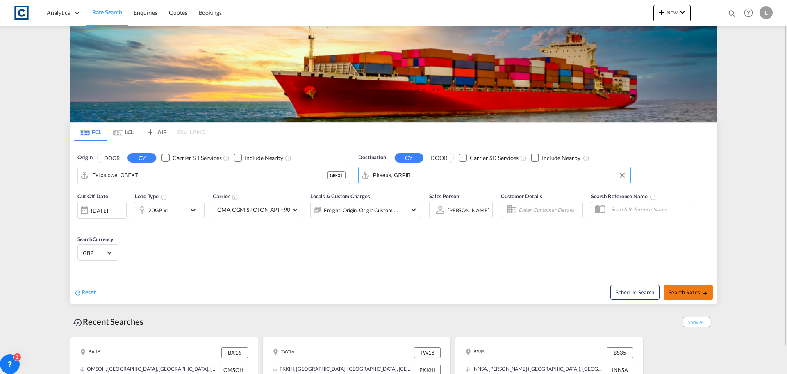
click at [681, 294] on span "Search Rates" at bounding box center [688, 292] width 39 height 7
type input "GBFXT to GRPIR / [DATE]"
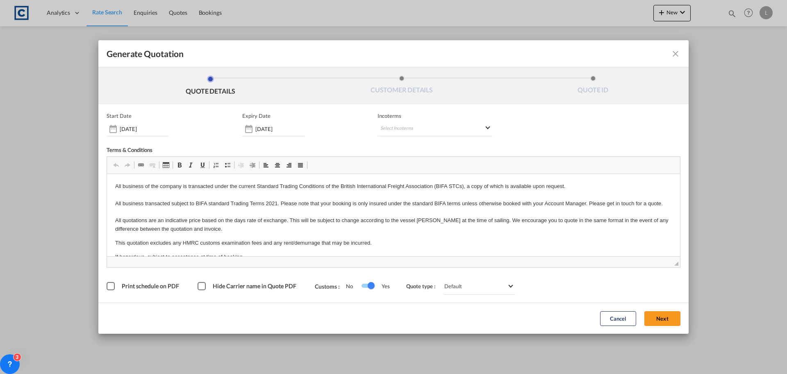
drag, startPoint x: 670, startPoint y: 317, endPoint x: 449, endPoint y: 269, distance: 226.2
click at [668, 316] on button "Next" at bounding box center [663, 318] width 36 height 15
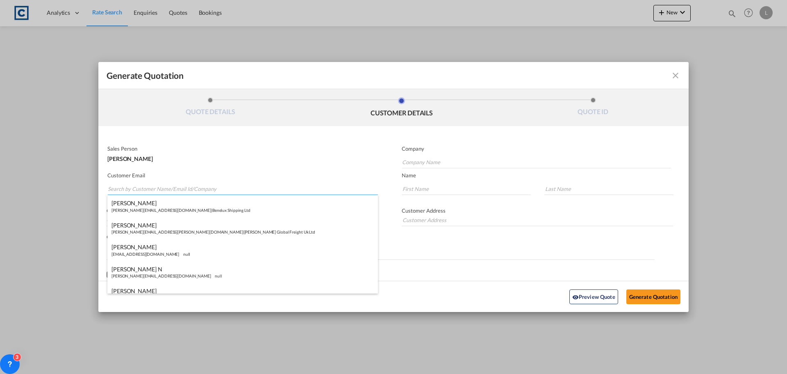
paste input "[PERSON_NAME] <[PERSON_NAME][EMAIL_ADDRESS][DOMAIN_NAME]>"
click at [140, 190] on input "[PERSON_NAME] <[PERSON_NAME][EMAIL_ADDRESS][DOMAIN_NAME]>" at bounding box center [243, 188] width 270 height 12
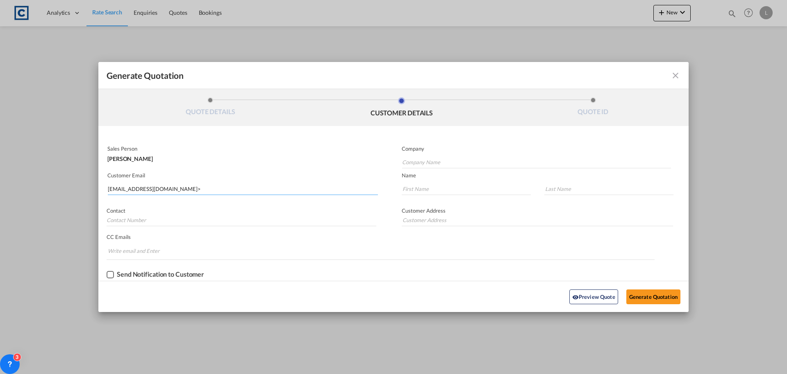
click at [206, 191] on input "[EMAIL_ADDRESS][DOMAIN_NAME]>" at bounding box center [243, 188] width 270 height 12
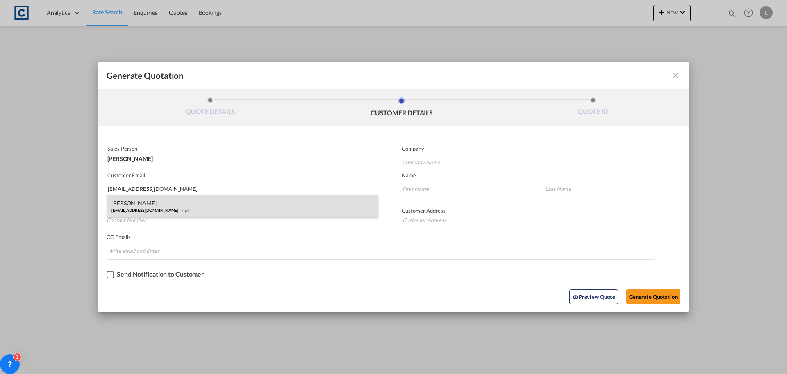
type input "[EMAIL_ADDRESS][DOMAIN_NAME]"
click at [146, 201] on div "[PERSON_NAME] [PERSON_NAME][EMAIL_ADDRESS][DOMAIN_NAME] null" at bounding box center [242, 206] width 271 height 22
type input "Professional Freight Solutions Ltd"
type input "Ben"
type input "[PERSON_NAME]"
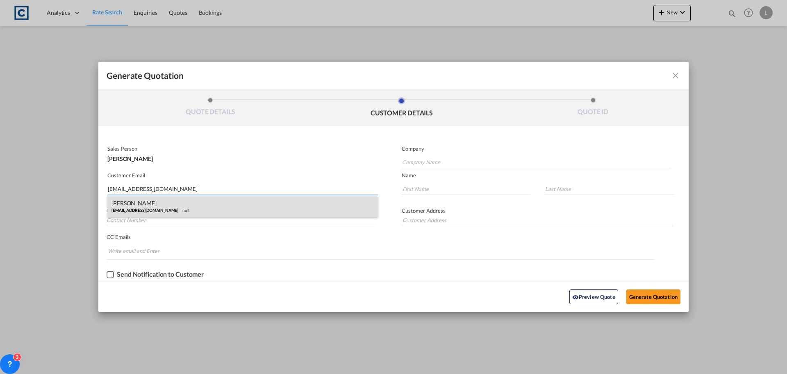
type input "[STREET_ADDRESS]"
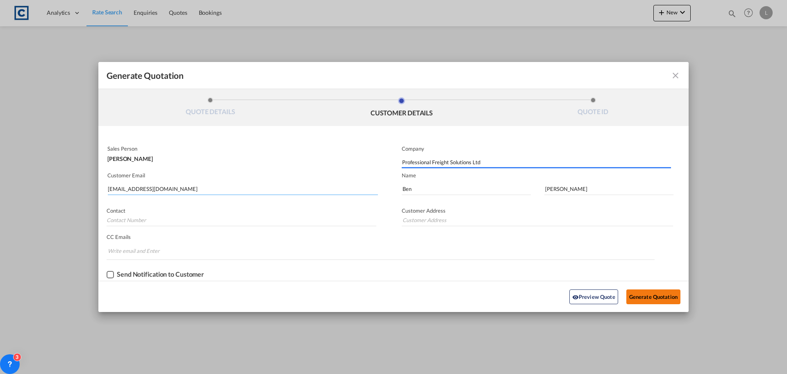
type input "[STREET_ADDRESS]"
click at [640, 295] on button "Generate Quotation" at bounding box center [654, 296] width 54 height 15
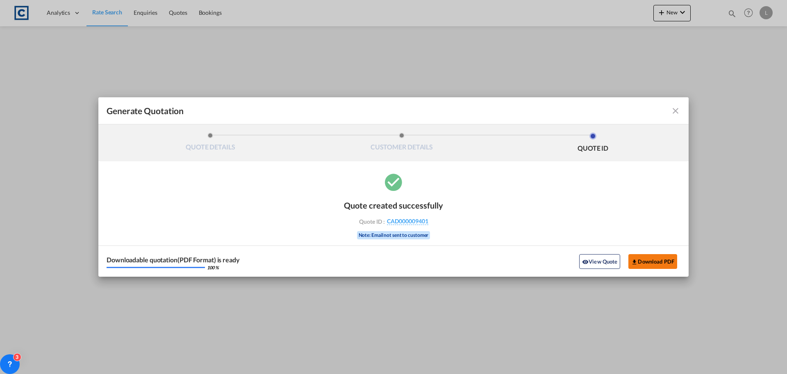
click at [647, 261] on button "Download PDF" at bounding box center [653, 261] width 49 height 15
click at [675, 109] on md-icon "icon-close fg-AAA8AD cursor m-0" at bounding box center [676, 111] width 10 height 10
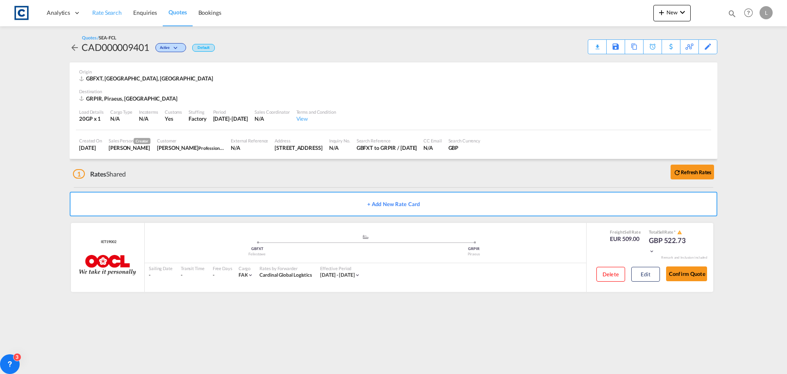
click at [100, 9] on span "Rate Search" at bounding box center [107, 12] width 30 height 7
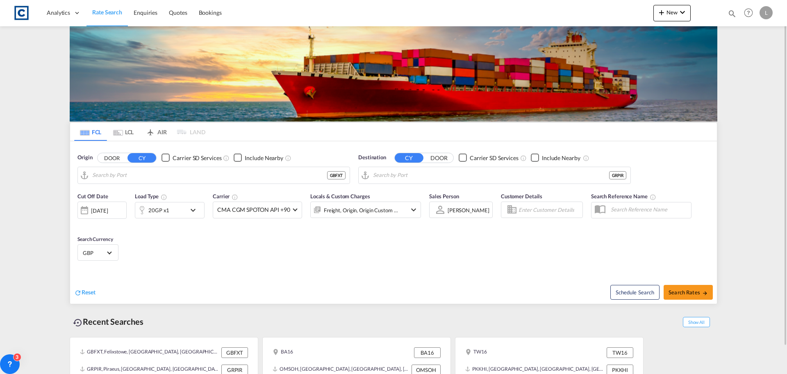
type input "Felixstowe, GBFXT"
type input "Piraeus, GRPIR"
click at [112, 155] on button "DOOR" at bounding box center [112, 157] width 29 height 9
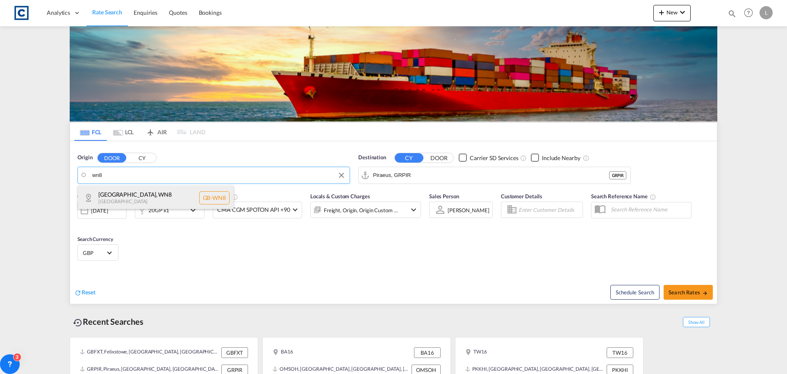
click at [134, 194] on div "[GEOGRAPHIC_DATA] [GEOGRAPHIC_DATA]-WN8" at bounding box center [156, 197] width 156 height 25
type input "GB-WN8, [GEOGRAPHIC_DATA]"
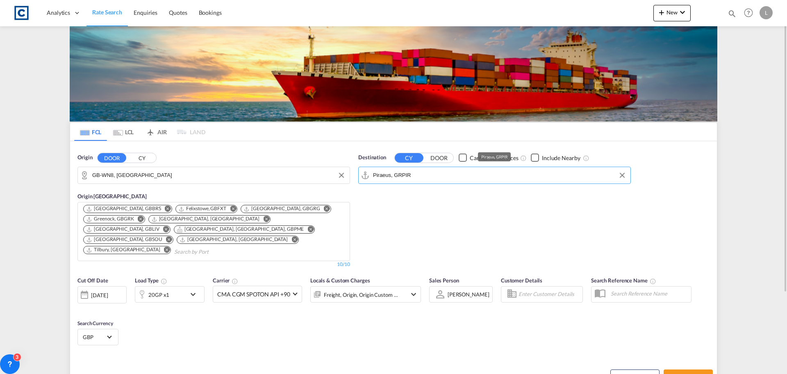
click at [433, 174] on input "Piraeus, GRPIR" at bounding box center [499, 175] width 253 height 12
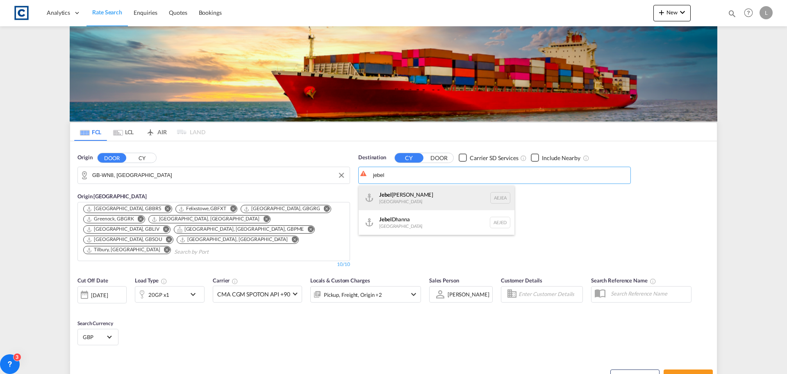
click at [404, 193] on div "[GEOGRAPHIC_DATA] [GEOGRAPHIC_DATA]" at bounding box center [437, 197] width 156 height 25
type input "[GEOGRAPHIC_DATA], [GEOGRAPHIC_DATA]"
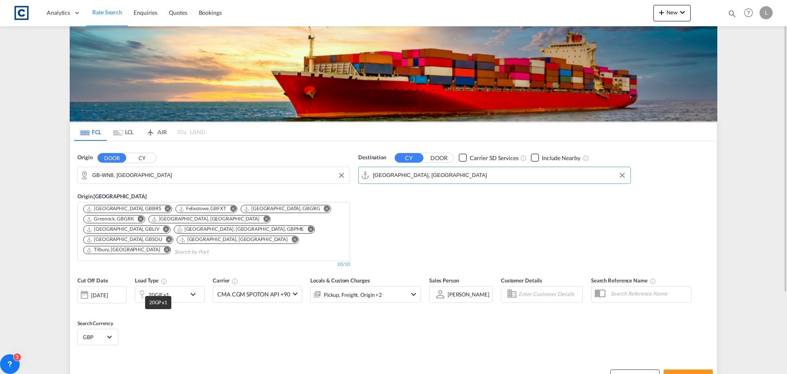
click at [153, 289] on div "20GP x1" at bounding box center [158, 294] width 21 height 11
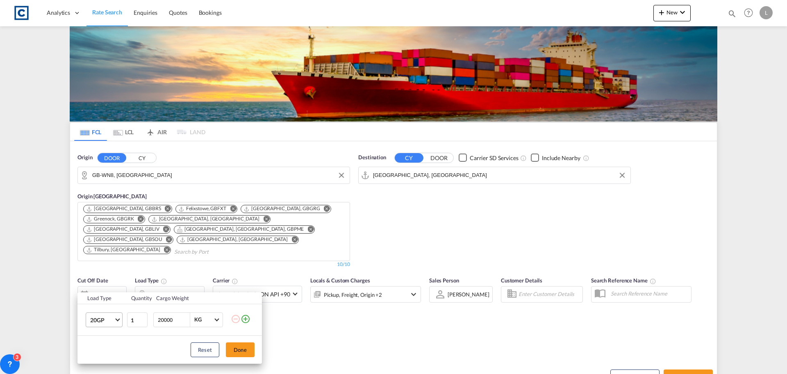
click at [91, 320] on span "20GP" at bounding box center [102, 320] width 24 height 8
click at [91, 315] on div "40HC" at bounding box center [97, 314] width 15 height 8
click at [243, 350] on button "Done" at bounding box center [240, 349] width 29 height 15
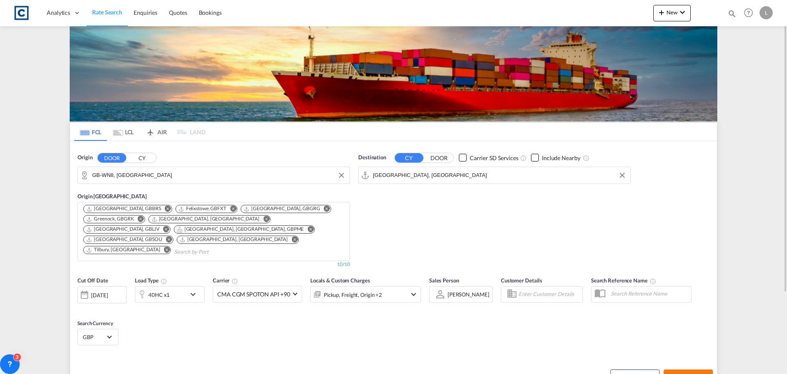
click at [676, 373] on span "Search Rates" at bounding box center [688, 376] width 39 height 7
type input "WN8 to AEJEA / [DATE]"
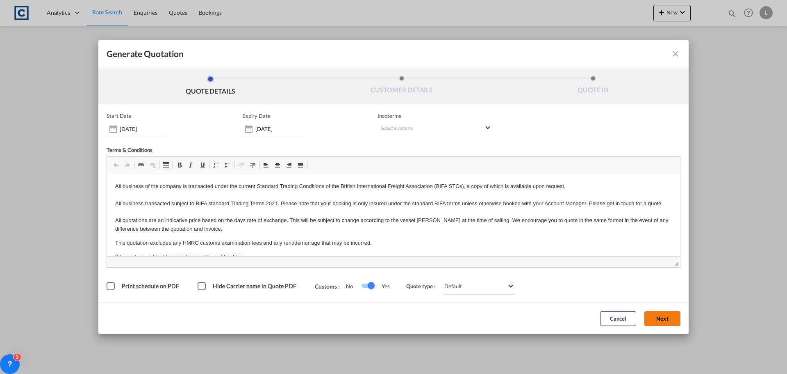
click at [671, 319] on button "Next" at bounding box center [663, 318] width 36 height 15
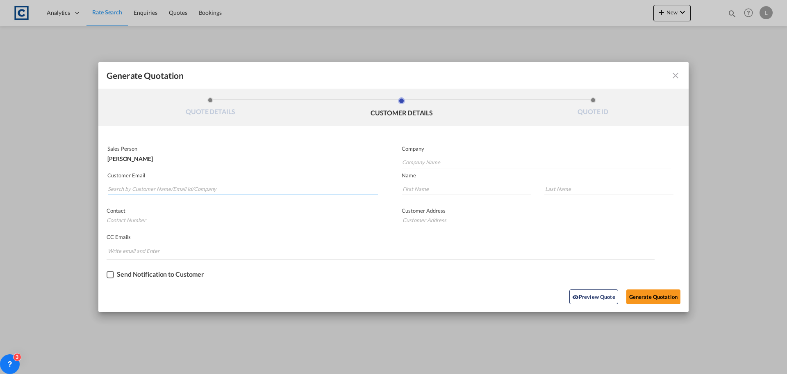
click at [142, 186] on input "Search by Customer Name/Email Id/Company" at bounding box center [243, 188] width 270 height 12
paste input "Sales <[EMAIL_ADDRESS][DOMAIN_NAME]>"
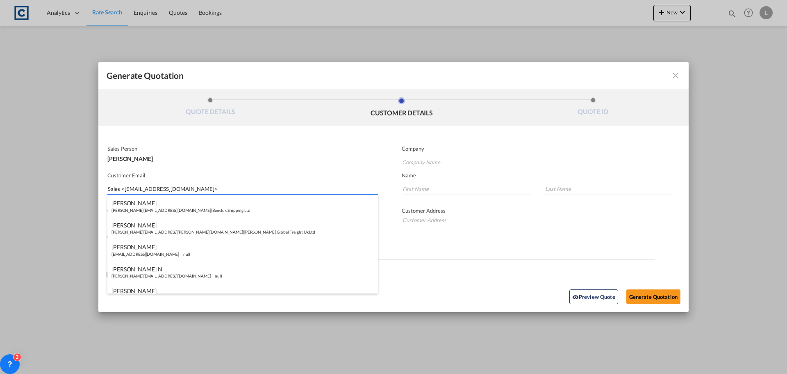
click at [124, 187] on input "Sales <[EMAIL_ADDRESS][DOMAIN_NAME]>" at bounding box center [243, 188] width 270 height 12
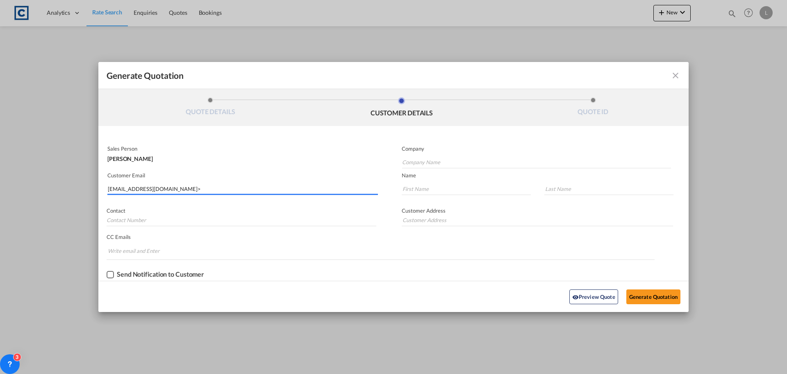
click at [165, 191] on input "[EMAIL_ADDRESS][DOMAIN_NAME]>" at bounding box center [243, 188] width 270 height 12
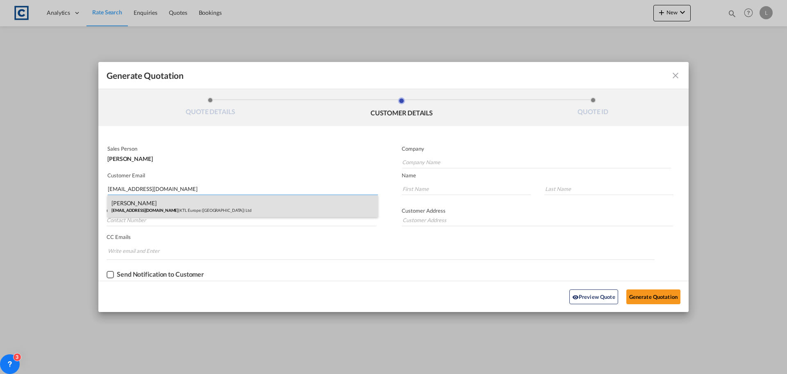
type input "[EMAIL_ADDRESS][DOMAIN_NAME]"
click at [150, 206] on div "[PERSON_NAME] [EMAIL_ADDRESS][DOMAIN_NAME] | KTL Europe ([GEOGRAPHIC_DATA]) Ltd" at bounding box center [242, 206] width 271 height 22
type input "KTL Europe ([GEOGRAPHIC_DATA]) Ltd"
type input "[PERSON_NAME]"
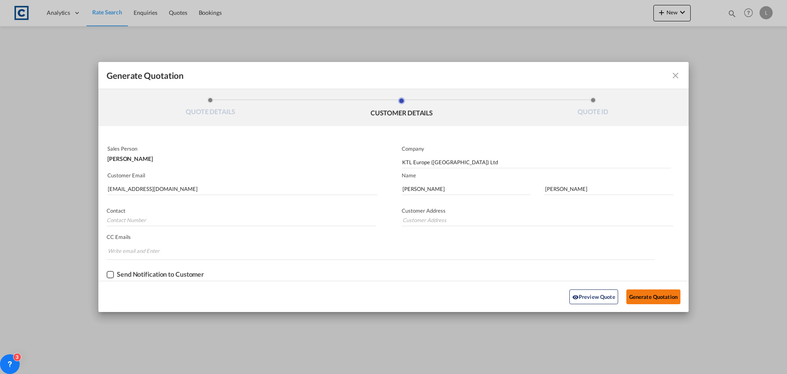
click at [651, 296] on button "Generate Quotation" at bounding box center [654, 296] width 54 height 15
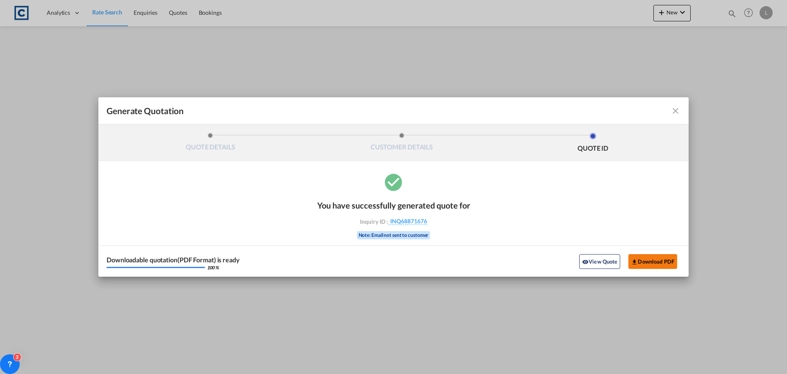
click at [659, 262] on button "Download PDF" at bounding box center [653, 261] width 49 height 15
click at [674, 107] on md-icon "icon-close fg-AAA8AD cursor m-0" at bounding box center [676, 111] width 10 height 10
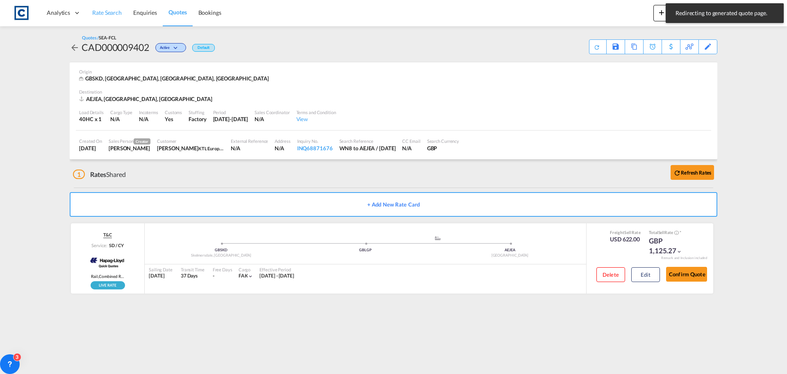
click at [108, 12] on span "Rate Search" at bounding box center [107, 12] width 30 height 7
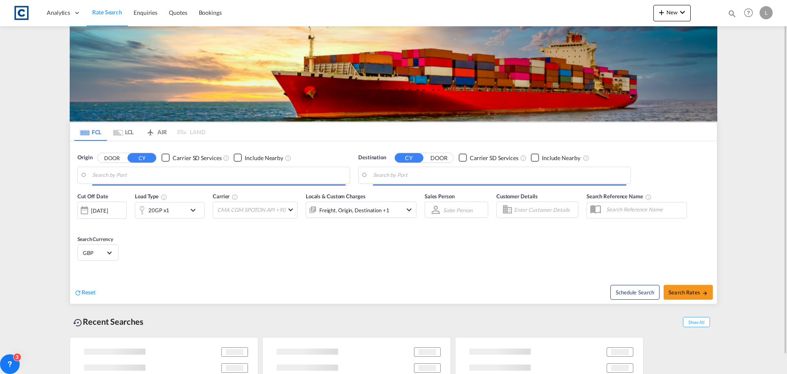
type input "GB-WN8, [GEOGRAPHIC_DATA]"
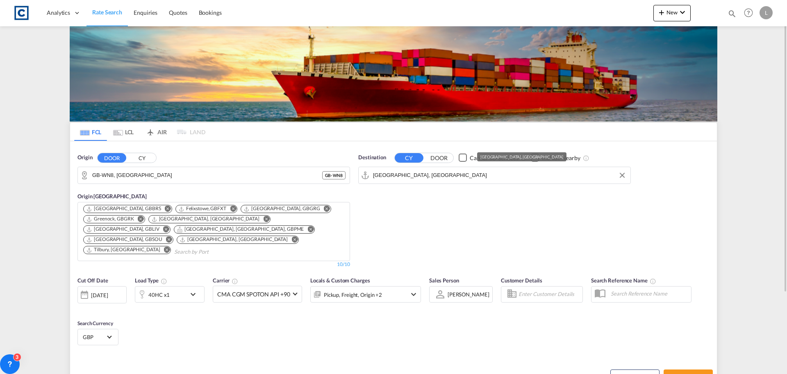
click at [435, 176] on input "[GEOGRAPHIC_DATA], [GEOGRAPHIC_DATA]" at bounding box center [499, 175] width 253 height 12
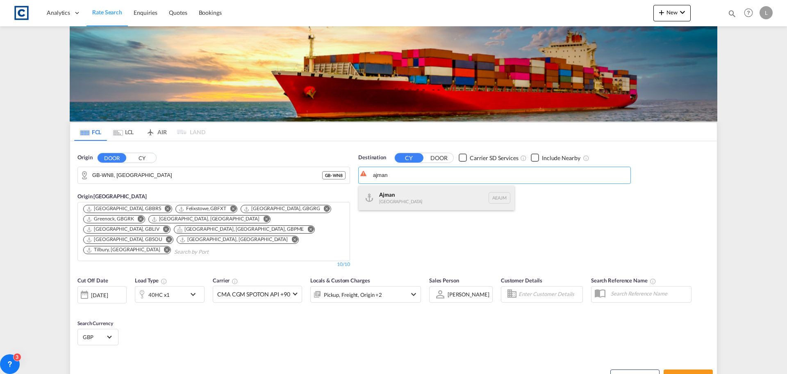
click at [413, 192] on div "Ajman [GEOGRAPHIC_DATA] [GEOGRAPHIC_DATA]" at bounding box center [437, 197] width 156 height 25
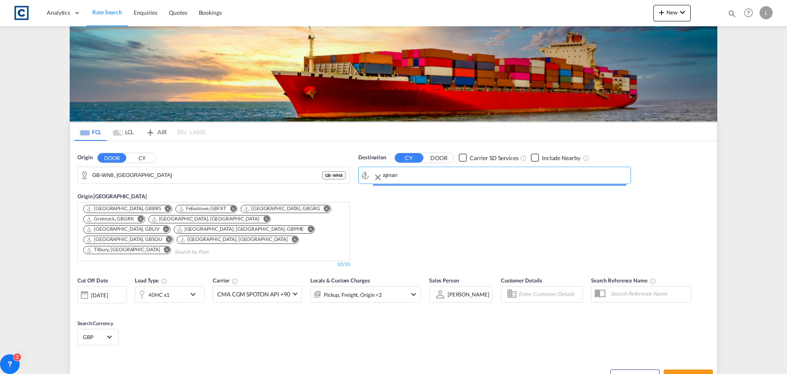
type input "Ajman, AEAJM"
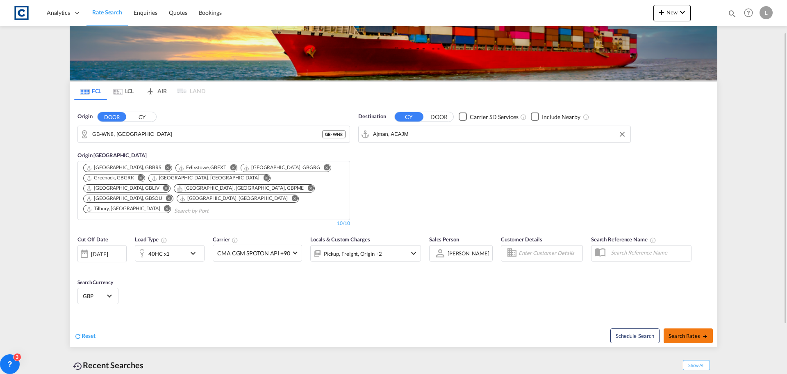
click at [684, 332] on span "Search Rates" at bounding box center [688, 335] width 39 height 7
type input "WN8 to AEAJM / [DATE]"
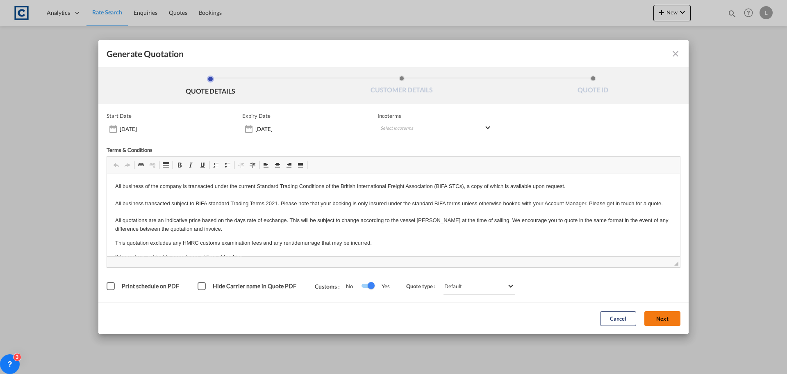
click at [667, 317] on button "Next" at bounding box center [663, 318] width 36 height 15
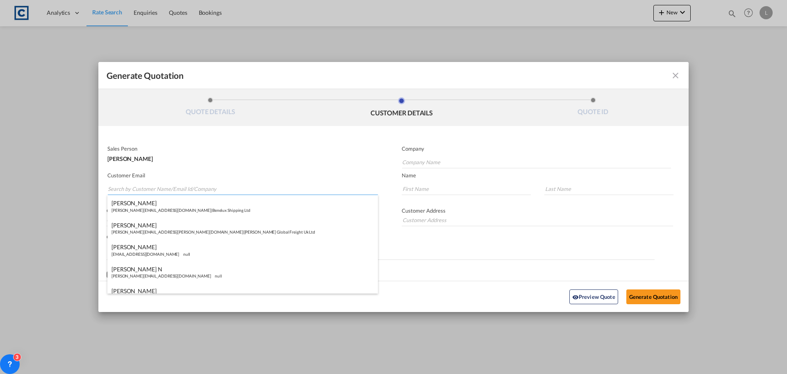
paste input "Sales <[EMAIL_ADDRESS][DOMAIN_NAME]>"
drag, startPoint x: 125, startPoint y: 189, endPoint x: 135, endPoint y: 155, distance: 34.8
click at [125, 185] on input "Sales <[EMAIL_ADDRESS][DOMAIN_NAME]>" at bounding box center [243, 188] width 270 height 12
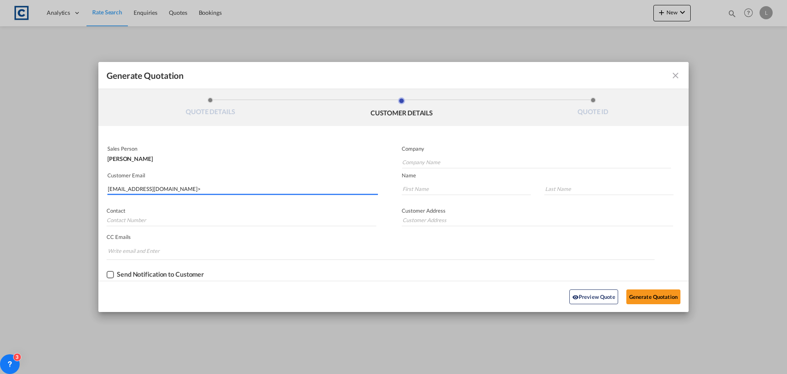
click at [157, 187] on input "[EMAIL_ADDRESS][DOMAIN_NAME]>" at bounding box center [243, 188] width 270 height 12
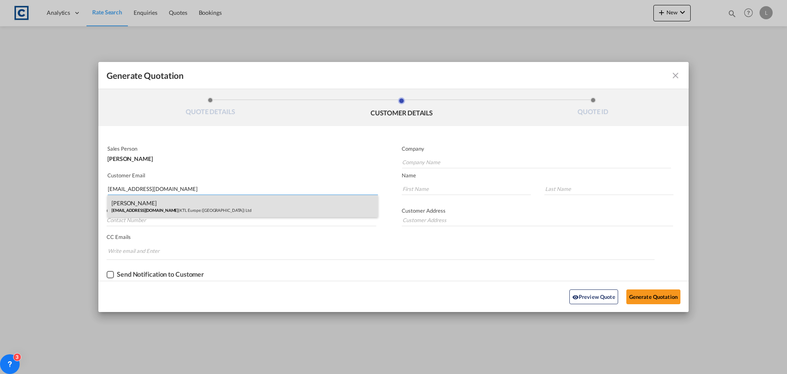
type input "[EMAIL_ADDRESS][DOMAIN_NAME]"
click at [129, 205] on div "[PERSON_NAME] [EMAIL_ADDRESS][DOMAIN_NAME] | KTL Europe ([GEOGRAPHIC_DATA]) Ltd" at bounding box center [242, 206] width 271 height 22
type input "KTL Europe ([GEOGRAPHIC_DATA]) Ltd"
type input "[PERSON_NAME]"
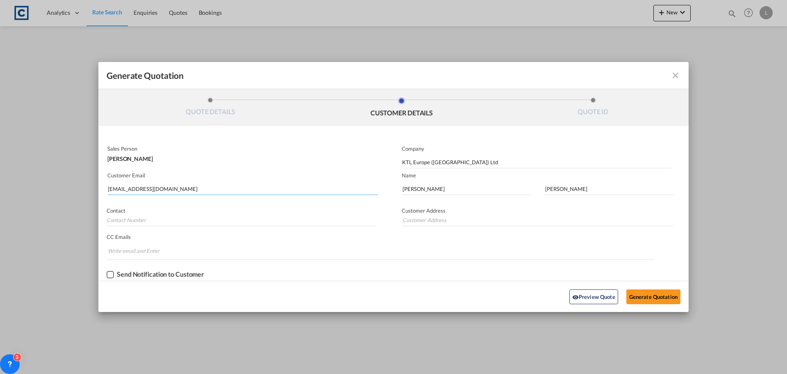
click at [154, 189] on input "[EMAIL_ADDRESS][DOMAIN_NAME]" at bounding box center [243, 188] width 270 height 12
click at [147, 187] on input "[EMAIL_ADDRESS][DOMAIN_NAME]" at bounding box center [243, 188] width 270 height 12
click at [152, 189] on input "[EMAIL_ADDRESS][DOMAIN_NAME]" at bounding box center [243, 188] width 270 height 12
type input "[EMAIL_ADDRESS][DOMAIN_NAME]"
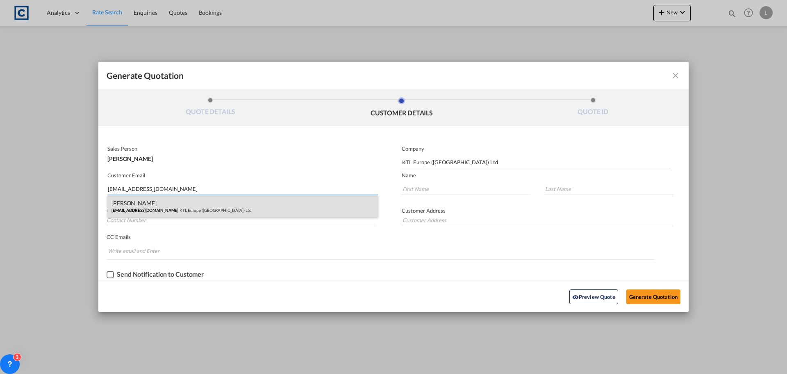
click at [146, 204] on div "[PERSON_NAME] [EMAIL_ADDRESS][DOMAIN_NAME] | KTL Europe ([GEOGRAPHIC_DATA]) Ltd" at bounding box center [242, 206] width 271 height 22
type input "[PERSON_NAME]"
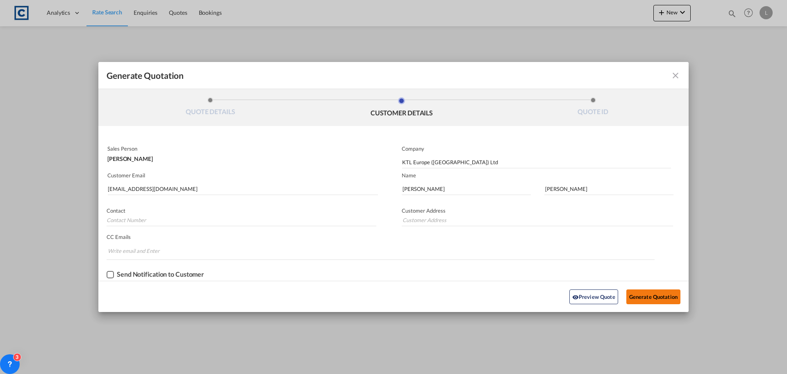
click at [652, 292] on button "Generate Quotation" at bounding box center [654, 296] width 54 height 15
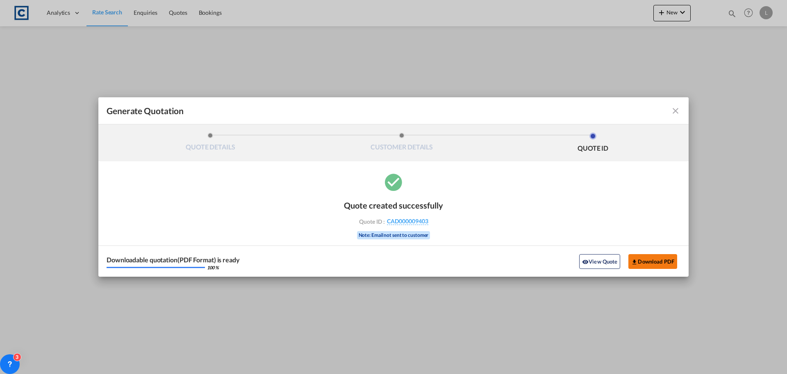
click at [643, 260] on button "Download PDF" at bounding box center [653, 261] width 49 height 15
click at [679, 110] on md-icon "icon-close fg-AAA8AD cursor m-0" at bounding box center [676, 111] width 10 height 10
